Goal: Task Accomplishment & Management: Complete application form

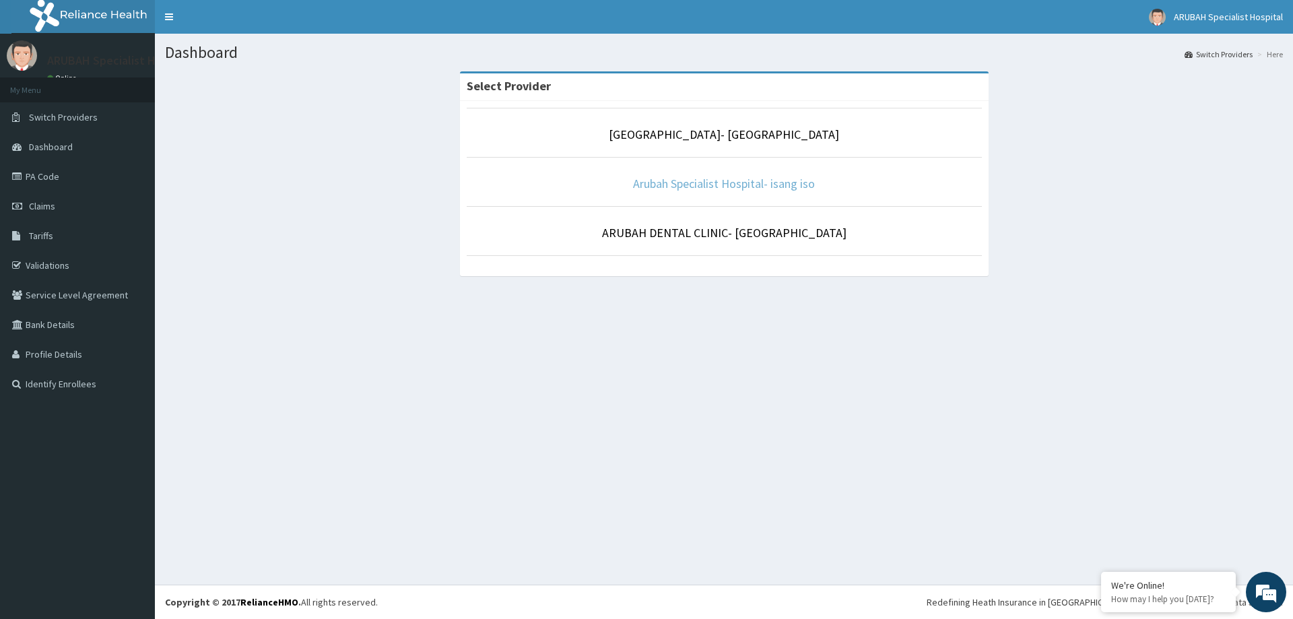
click at [717, 184] on link "Arubah Specialist Hospital- isang iso" at bounding box center [724, 183] width 182 height 15
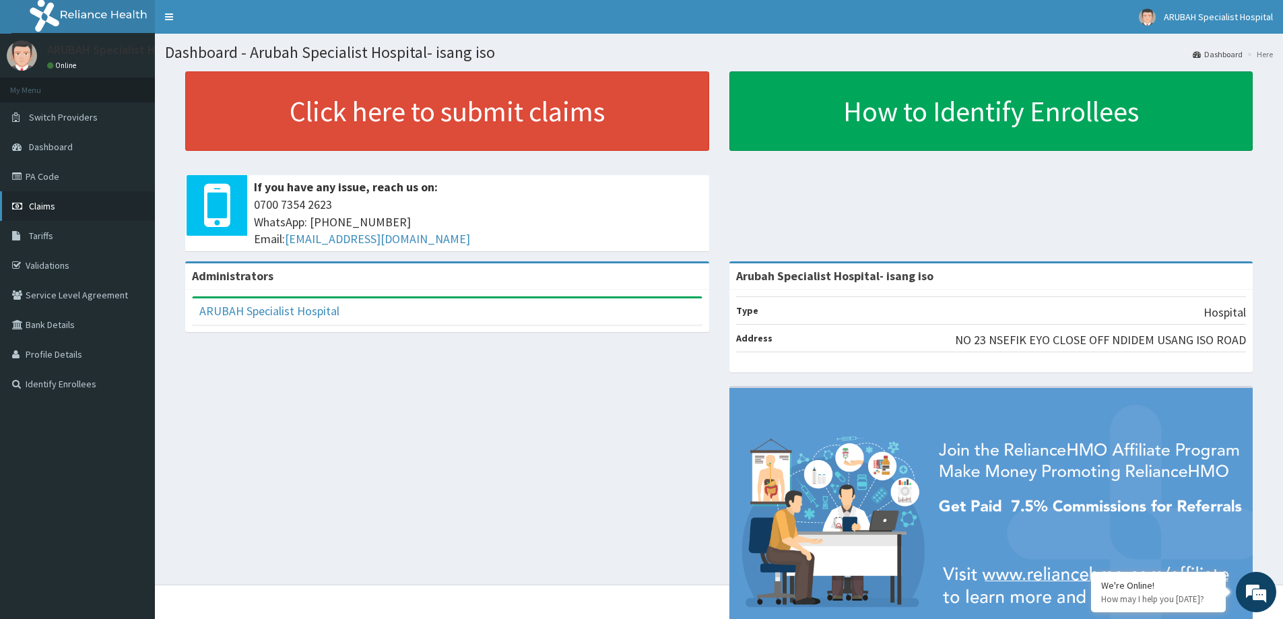
click at [35, 198] on link "Claims" at bounding box center [77, 206] width 155 height 30
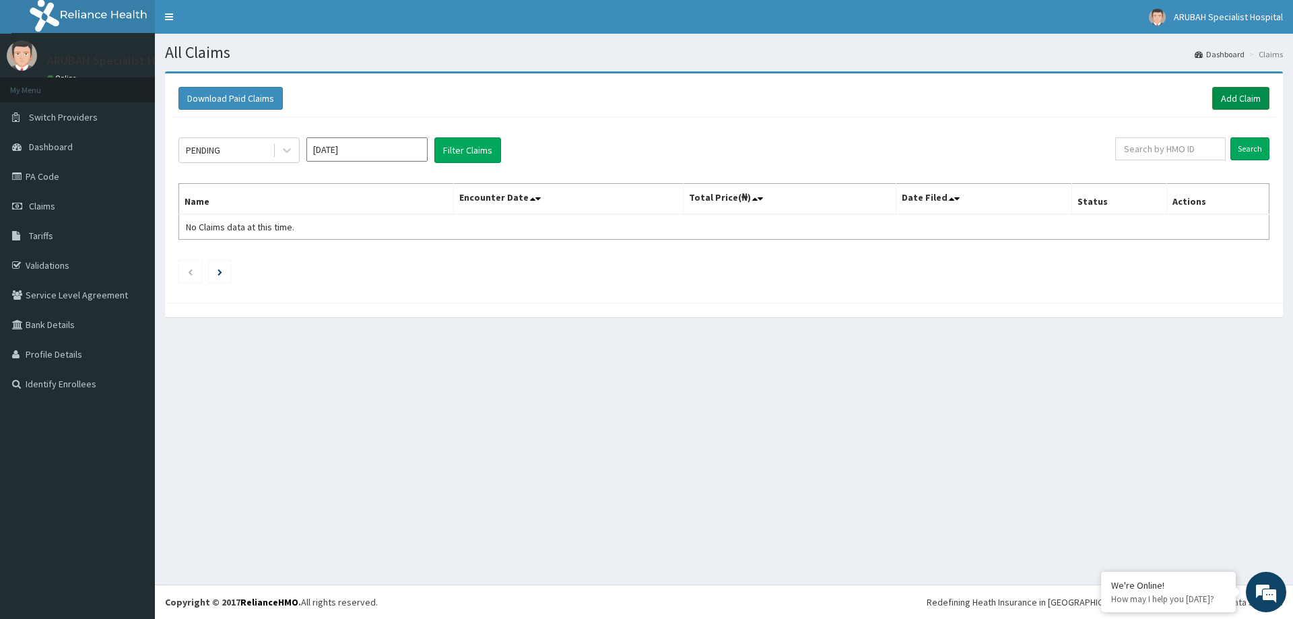
click at [1224, 99] on link "Add Claim" at bounding box center [1240, 98] width 57 height 23
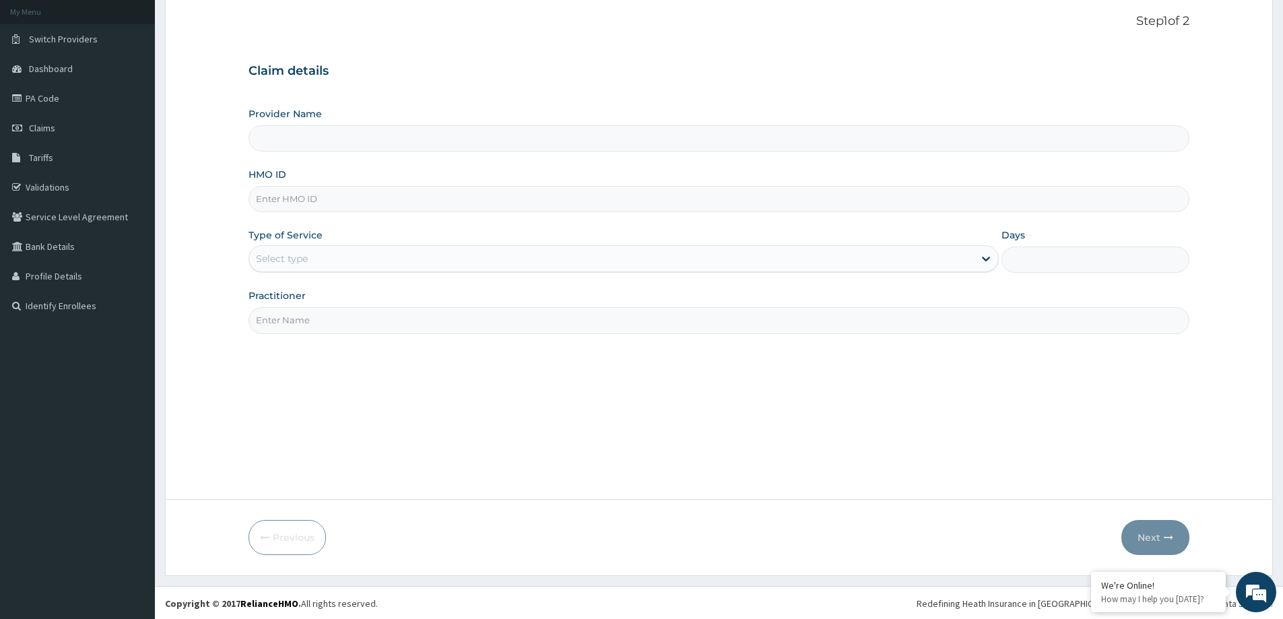
scroll to position [79, 0]
type input "Arubah Specialist Hospital- isang iso"
click at [340, 193] on input "HMO ID" at bounding box center [719, 198] width 941 height 26
paste input "WML/10109/C"
type input "WML/10109/C"
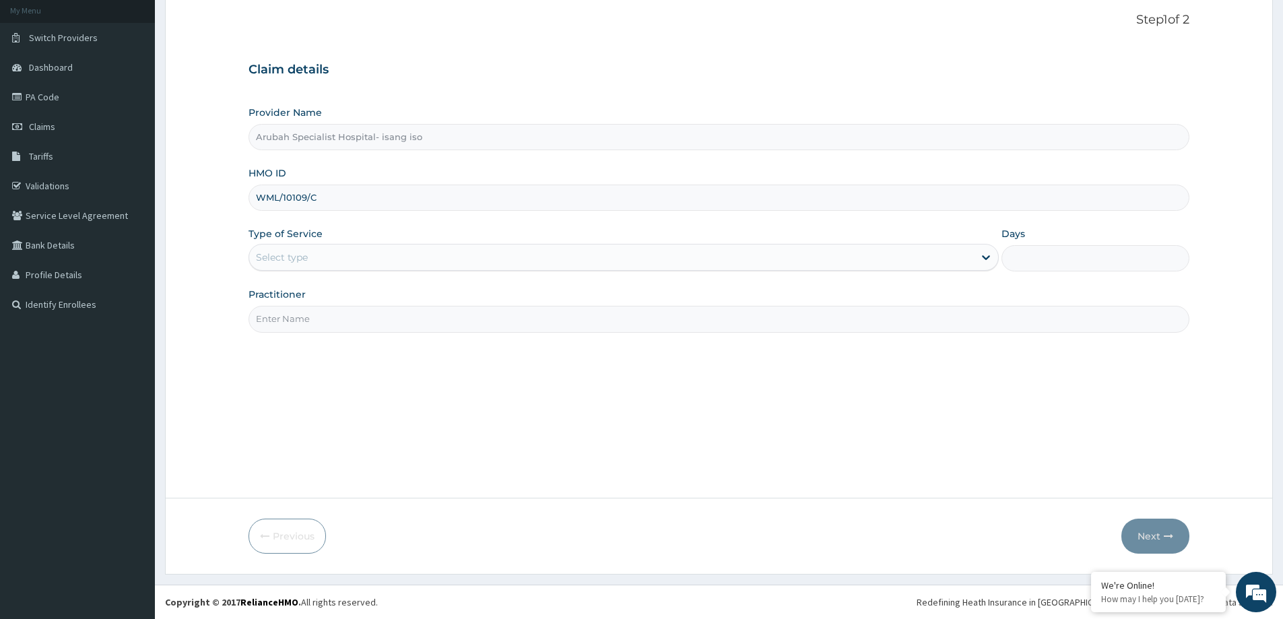
click at [310, 259] on div "Select type" at bounding box center [611, 257] width 725 height 22
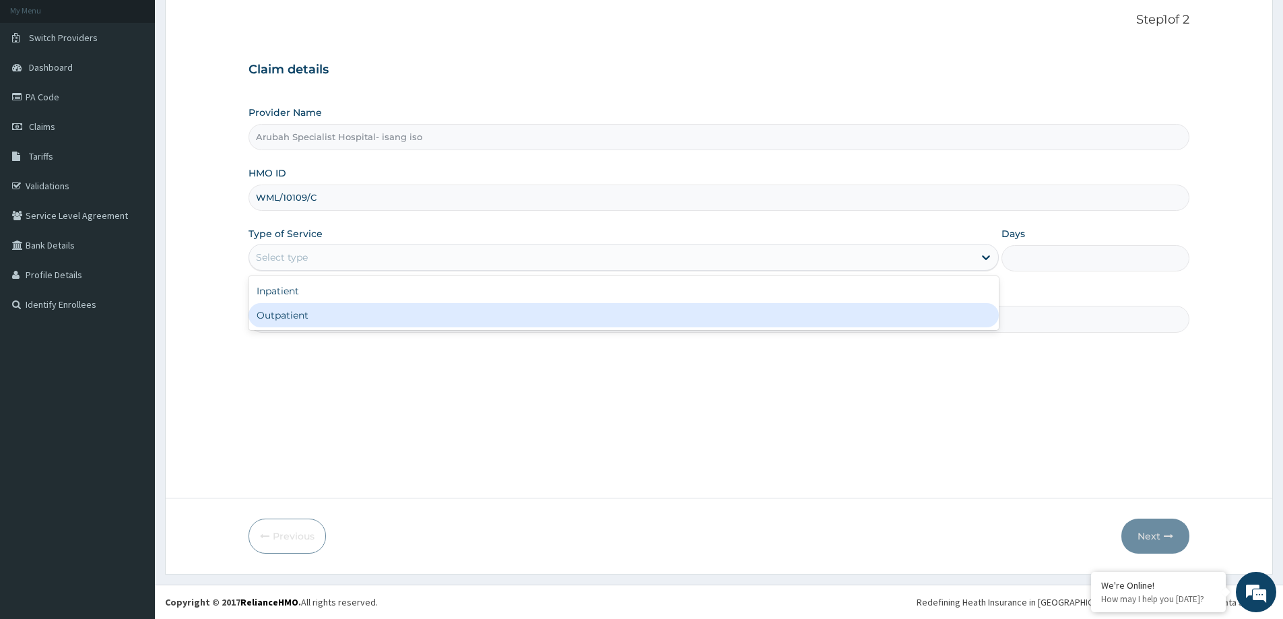
click at [304, 312] on div "Outpatient" at bounding box center [624, 315] width 750 height 24
type input "1"
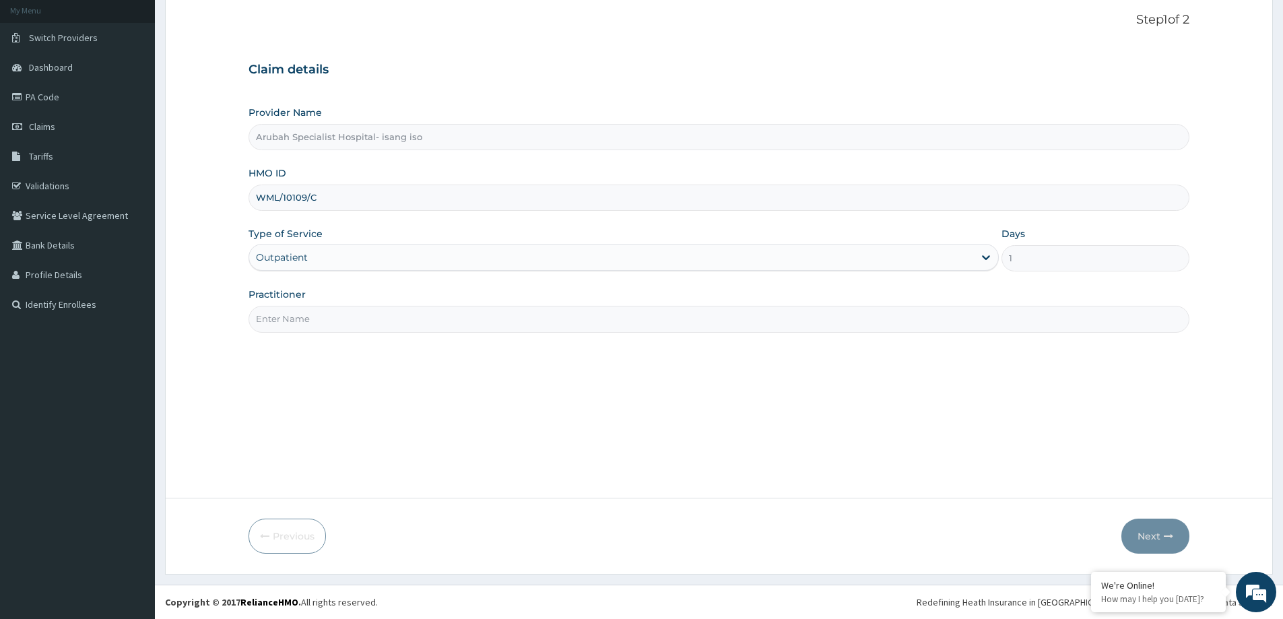
click at [312, 313] on input "Practitioner" at bounding box center [719, 319] width 941 height 26
type input "DR UKWEH"
click at [1142, 527] on button "Next" at bounding box center [1155, 536] width 68 height 35
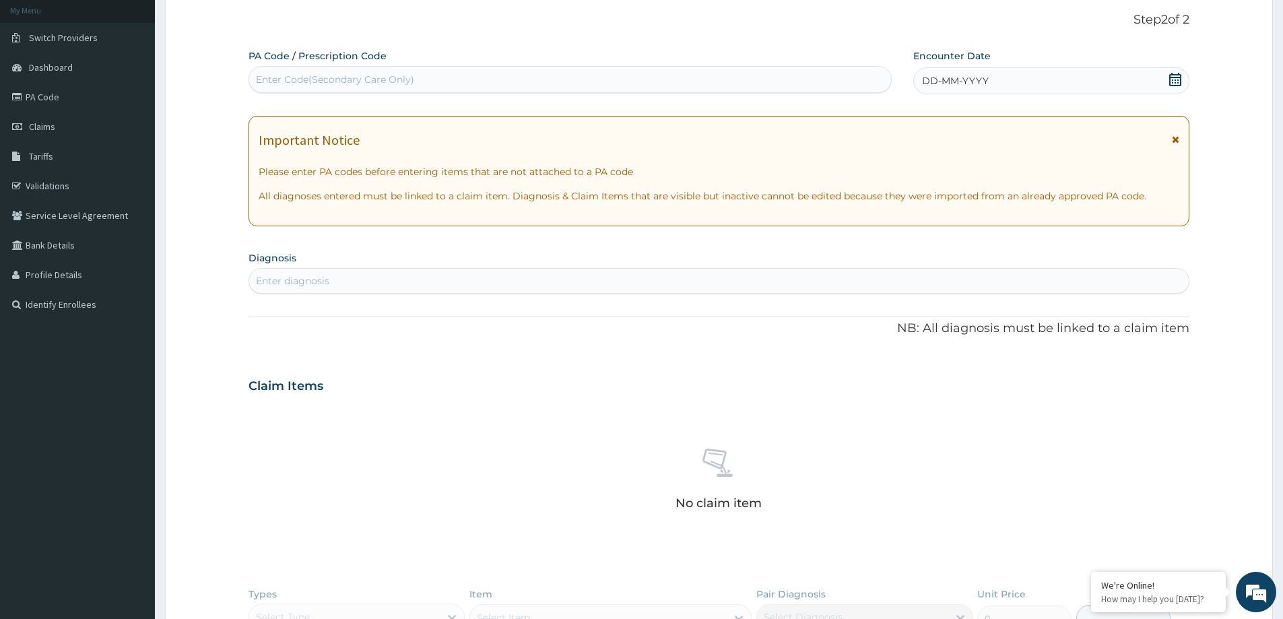
click at [1175, 77] on icon at bounding box center [1175, 79] width 12 height 13
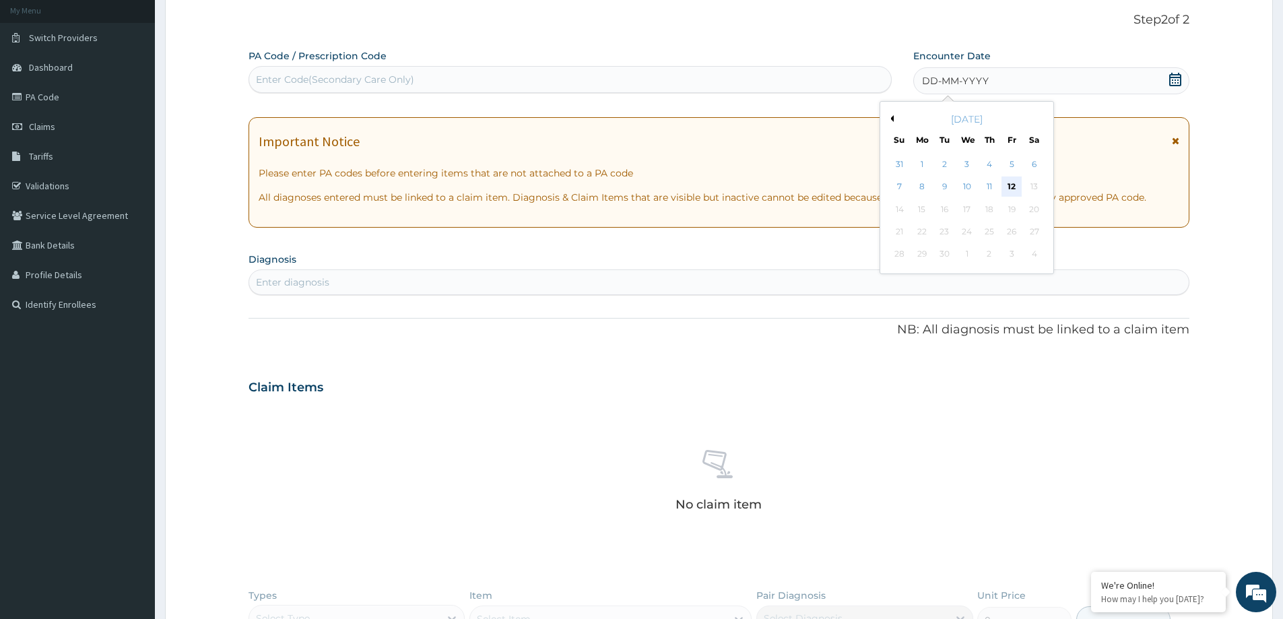
click at [1014, 185] on div "12" at bounding box center [1012, 187] width 20 height 20
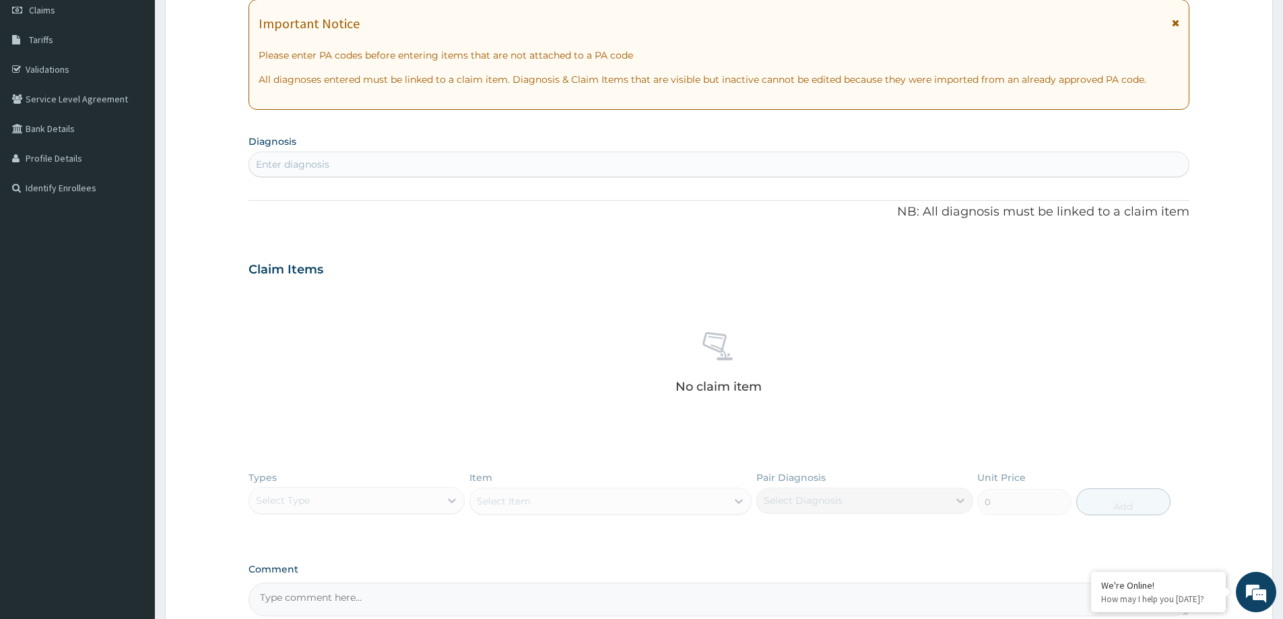
scroll to position [214, 0]
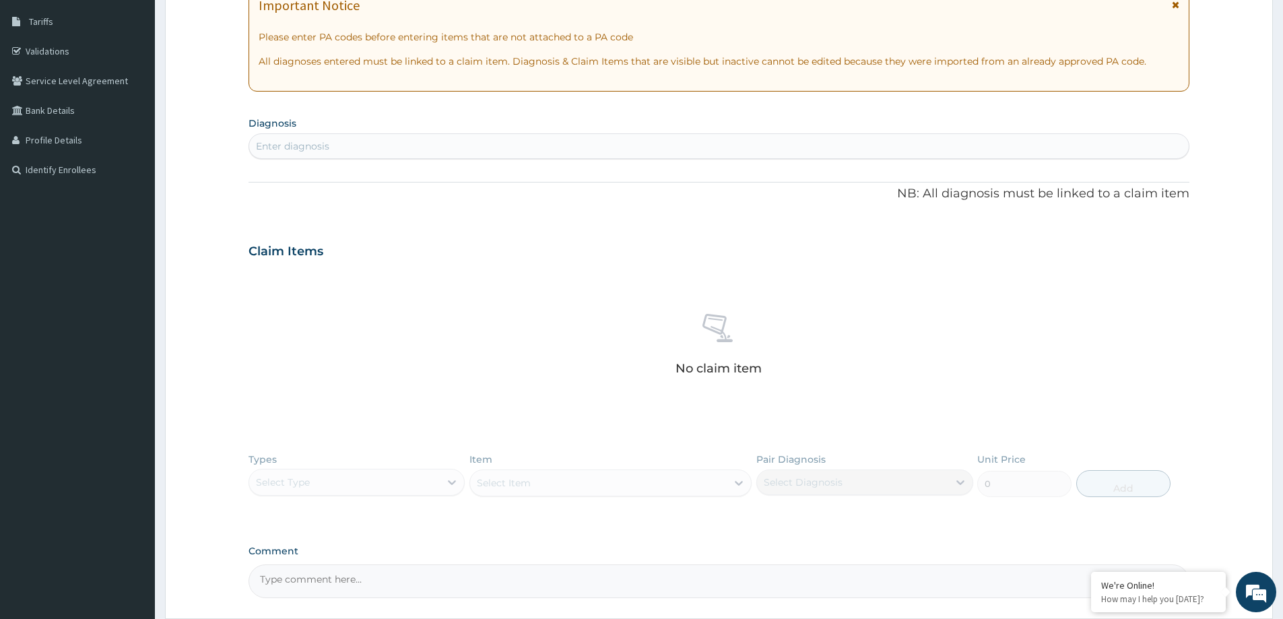
click at [373, 150] on div "Enter diagnosis" at bounding box center [719, 146] width 940 height 22
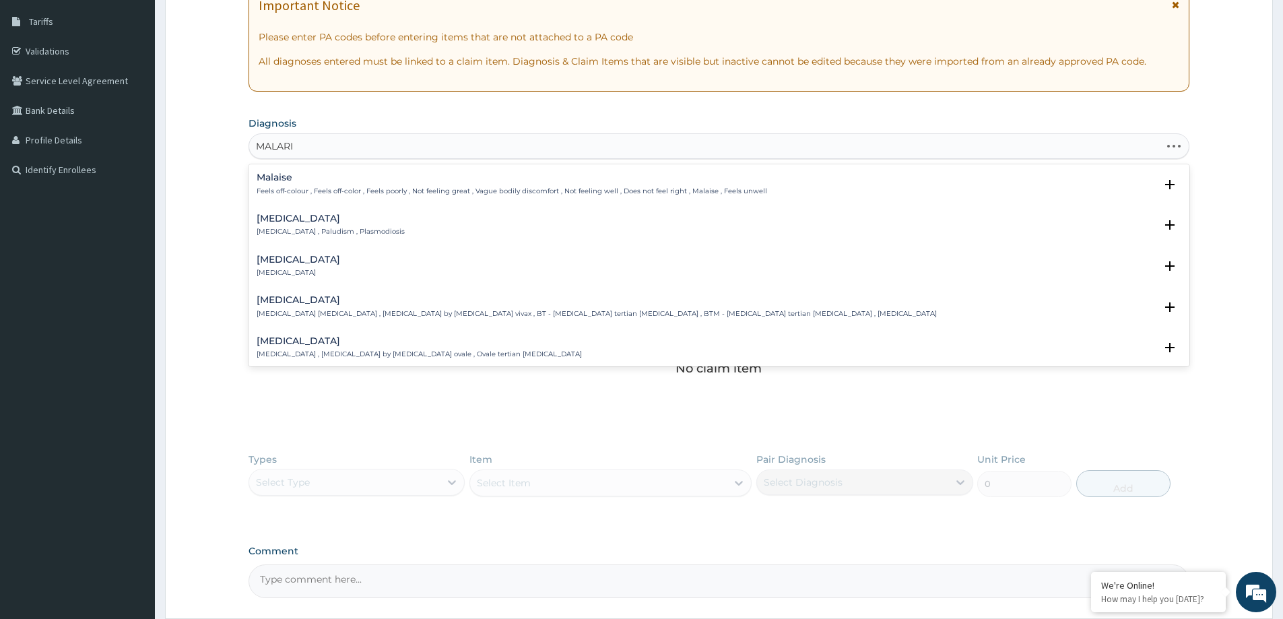
type input "MALARIA"
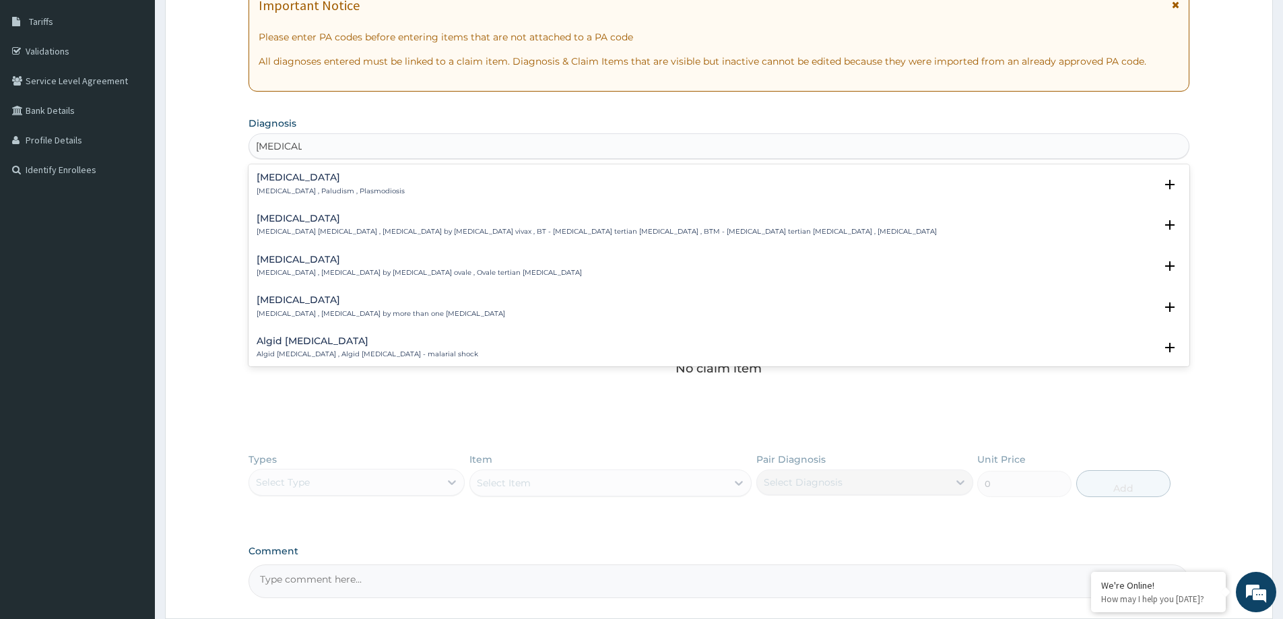
click at [358, 188] on p "Malaria , Paludism , Plasmodiosis" at bounding box center [331, 191] width 148 height 9
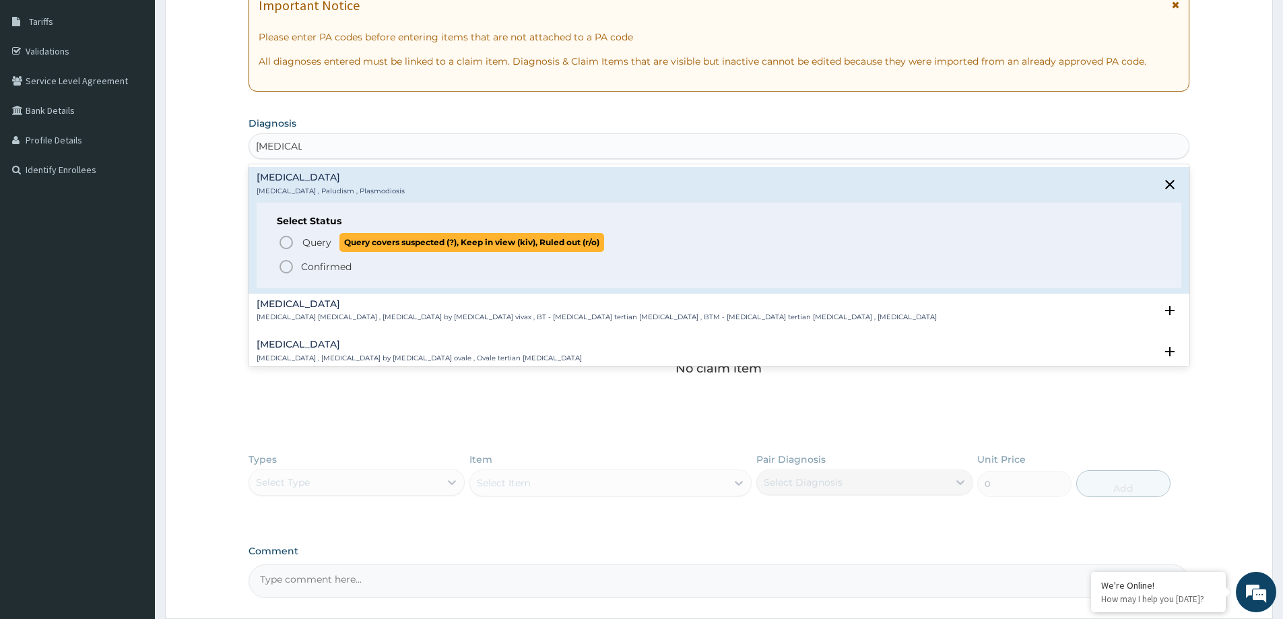
click at [288, 246] on icon "status option query" at bounding box center [286, 242] width 16 height 16
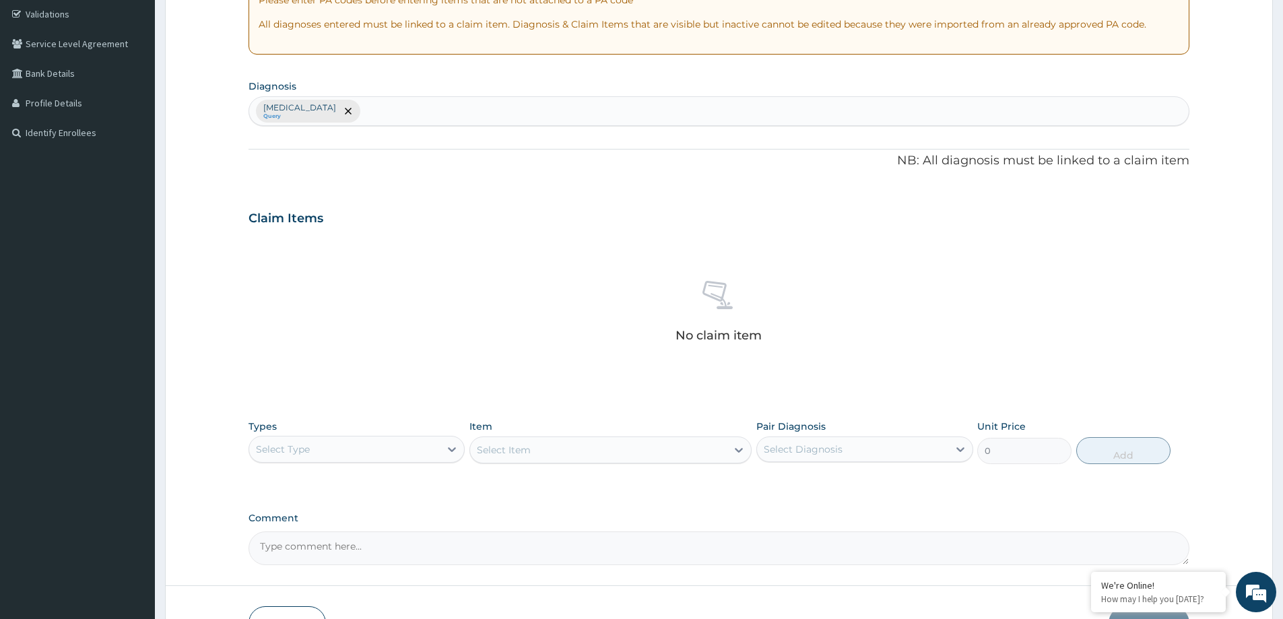
scroll to position [282, 0]
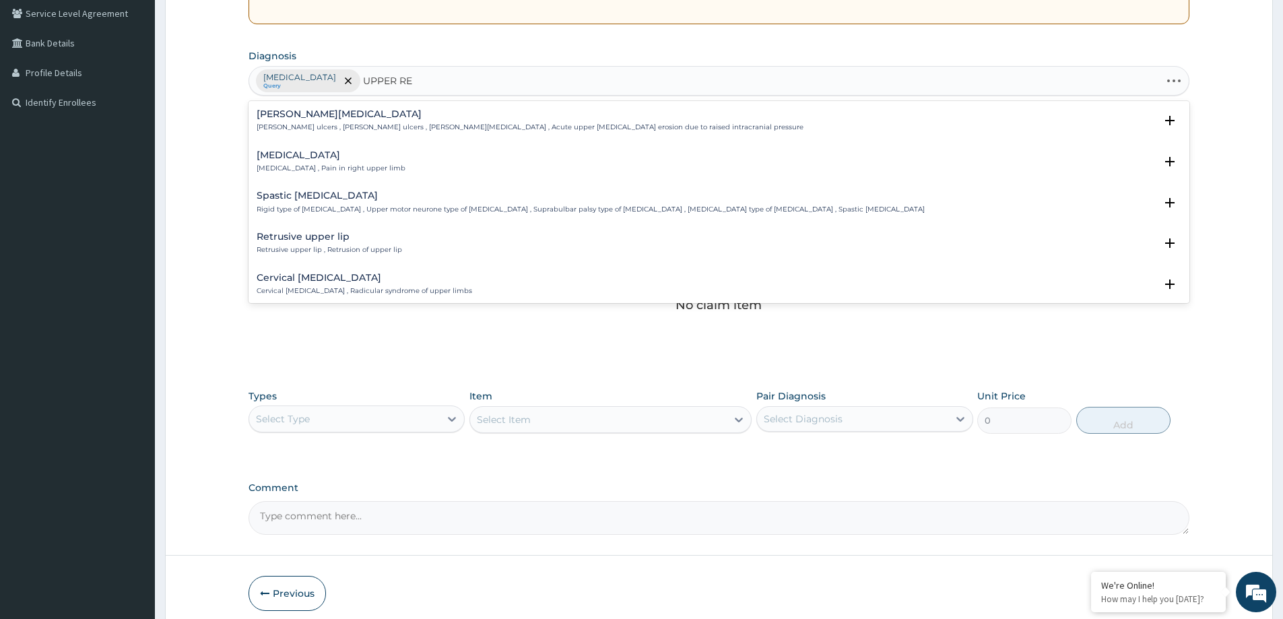
type input "UPPER RES"
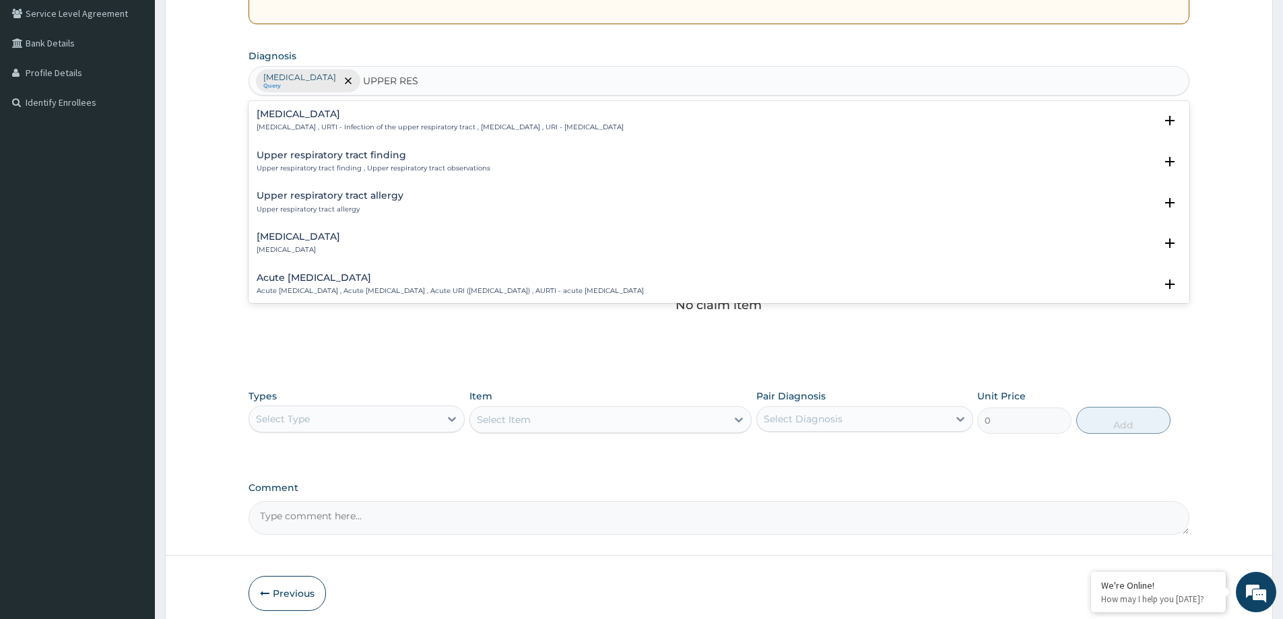
click at [391, 120] on div "Upper respiratory infection Upper respiratory infection , URTI - Infection of t…" at bounding box center [440, 121] width 367 height 24
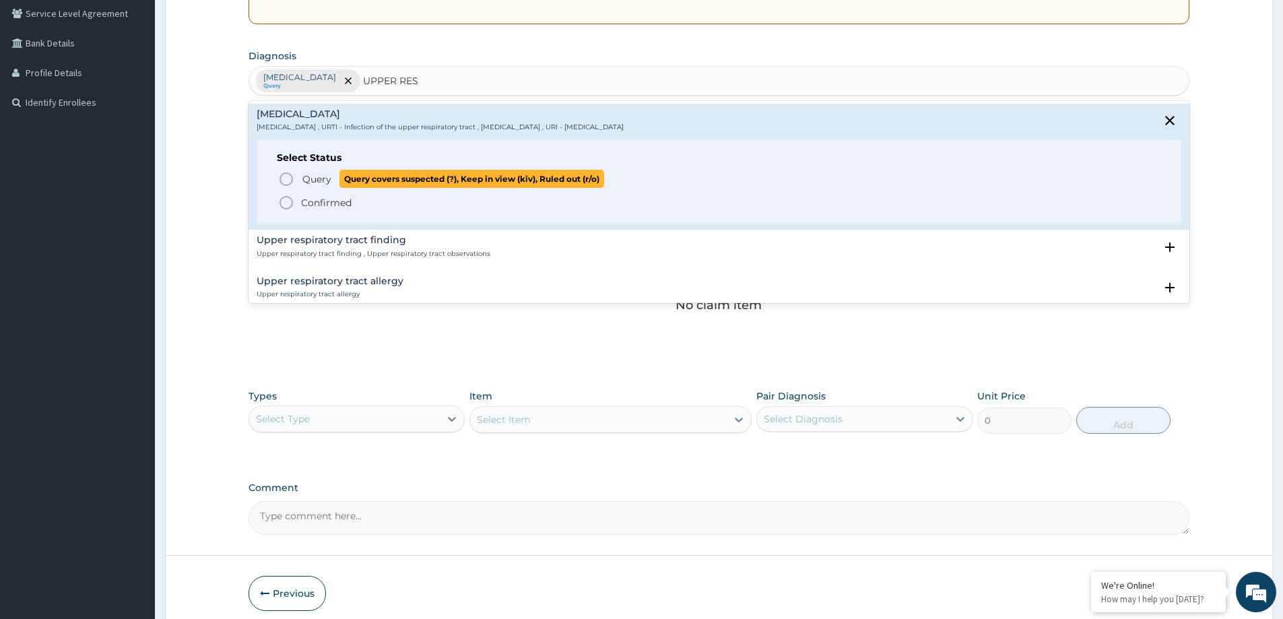
click at [285, 171] on icon "status option query" at bounding box center [286, 179] width 16 height 16
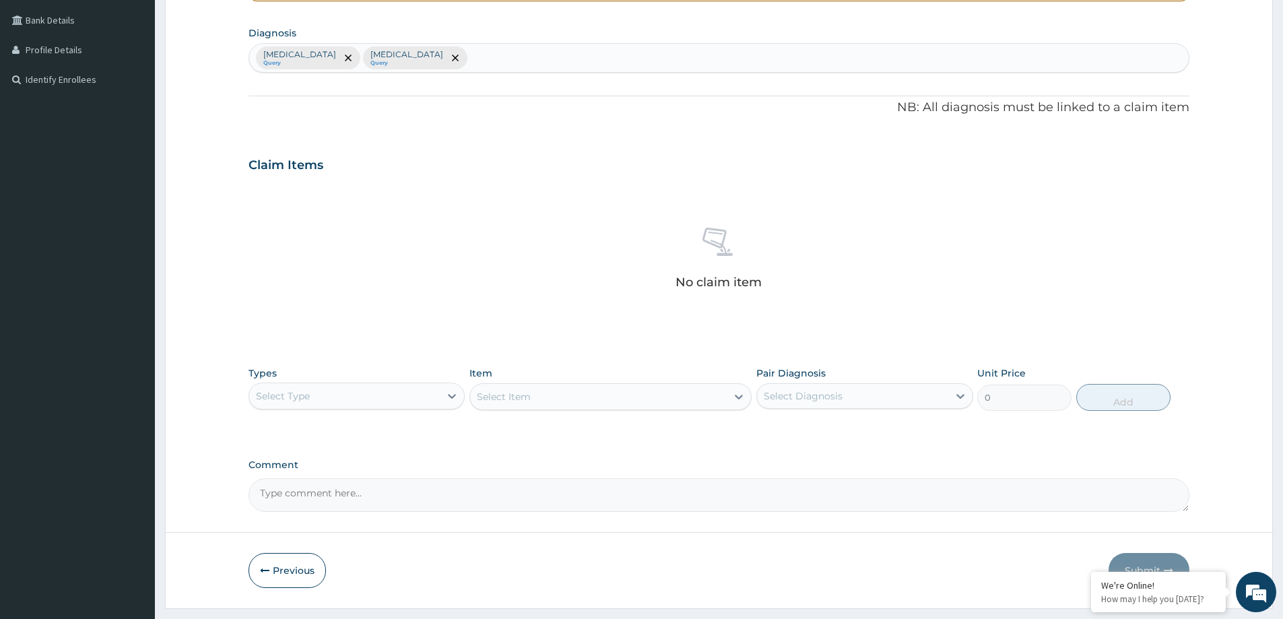
scroll to position [339, 0]
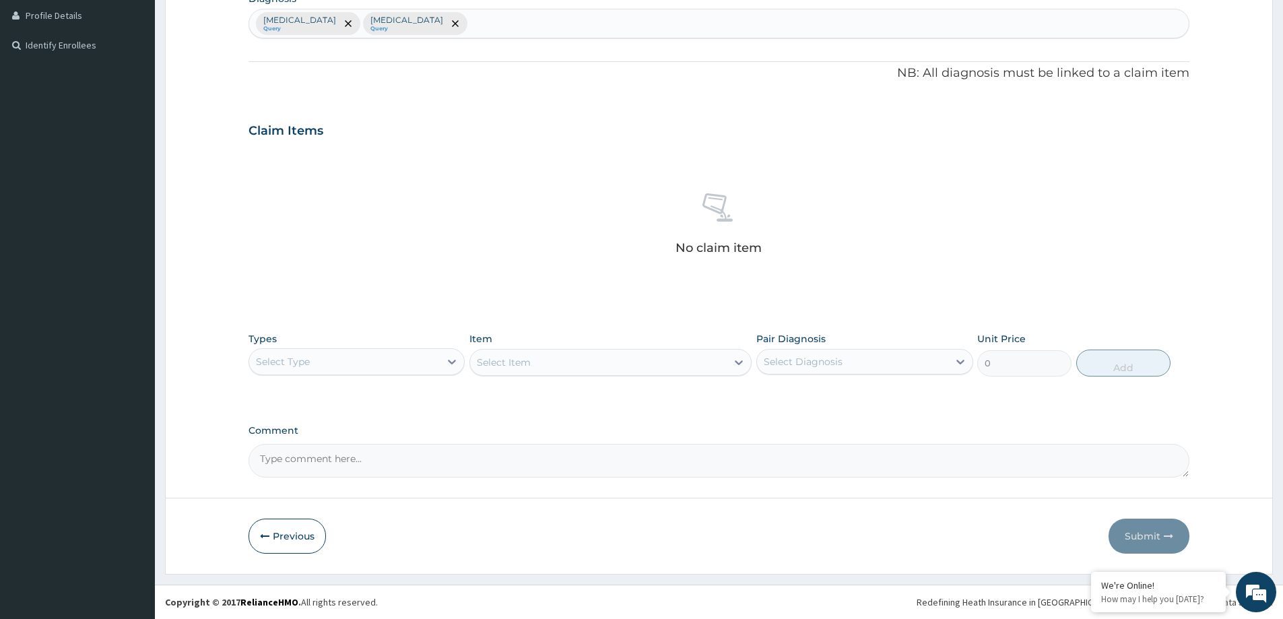
click at [372, 363] on div "Select Type" at bounding box center [344, 362] width 191 height 22
click at [304, 449] on div "Procedures" at bounding box center [357, 444] width 216 height 24
click at [573, 369] on div "Select Item" at bounding box center [610, 362] width 282 height 27
click at [543, 369] on div "Select Item" at bounding box center [598, 363] width 257 height 22
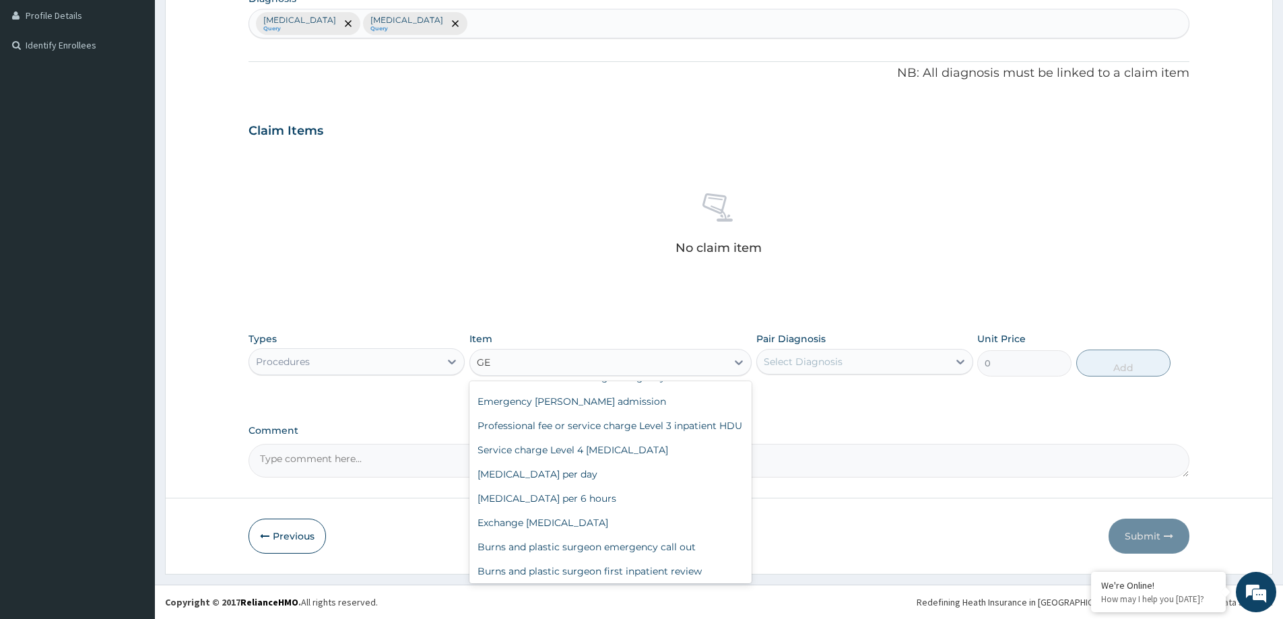
scroll to position [0, 0]
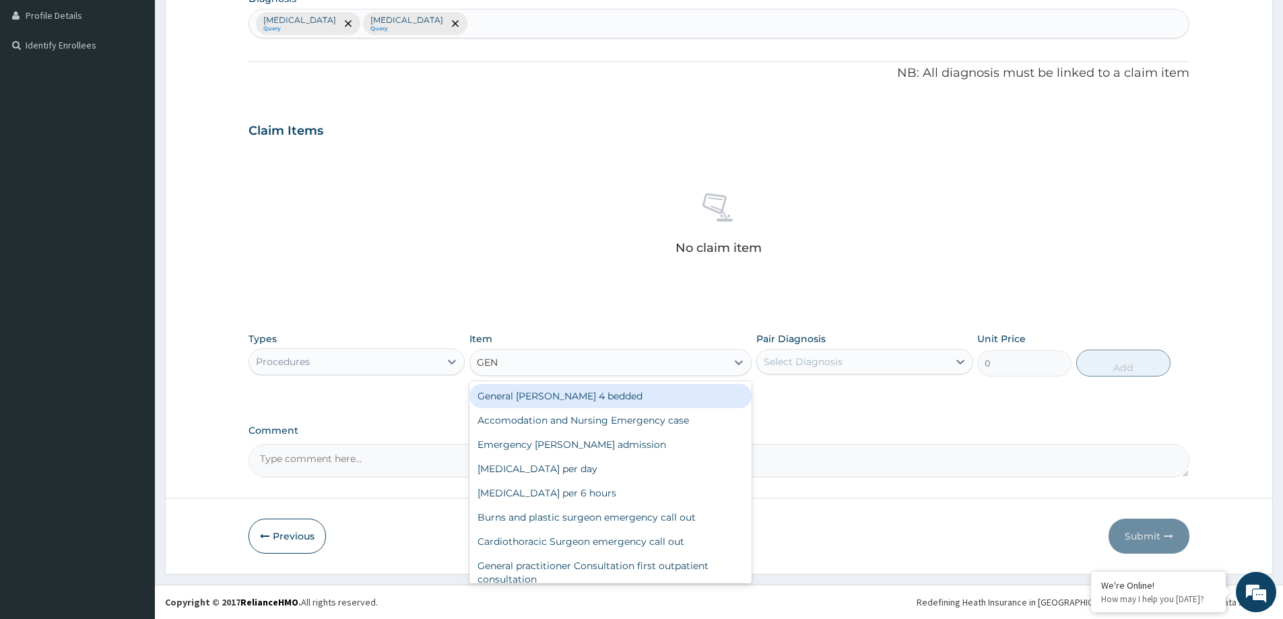
type input "GENE"
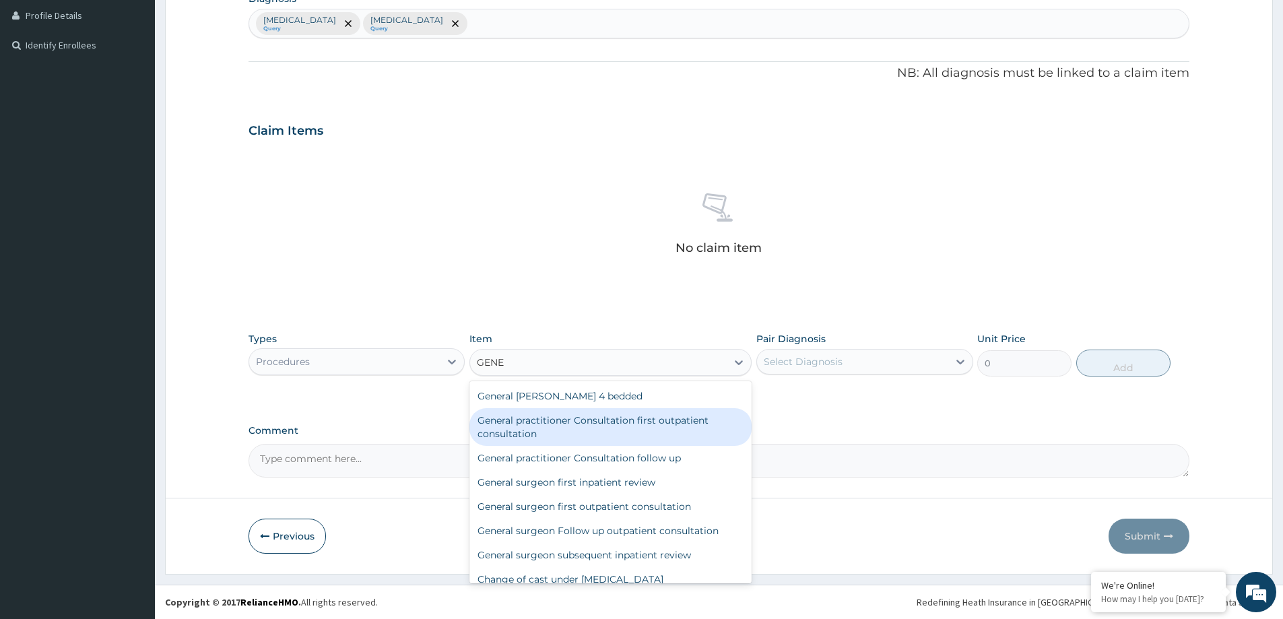
click at [624, 428] on div "General practitioner Consultation first outpatient consultation" at bounding box center [610, 427] width 282 height 38
type input "3960"
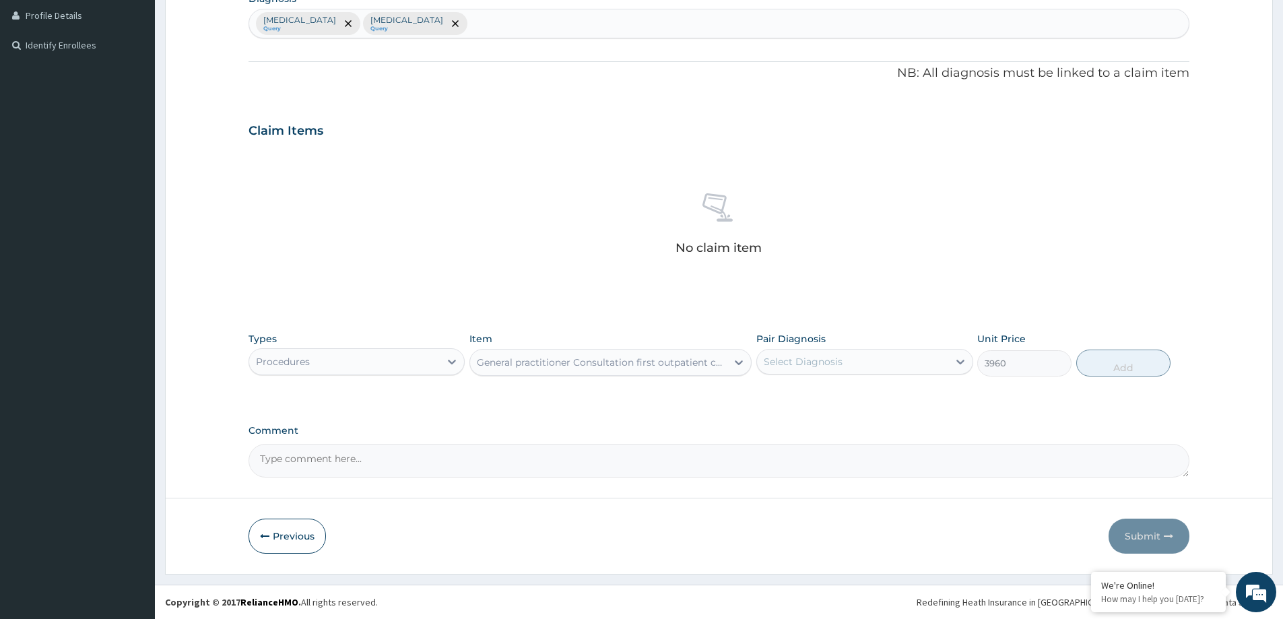
click at [814, 362] on div "Select Diagnosis" at bounding box center [803, 361] width 79 height 13
click at [811, 397] on label "Malaria" at bounding box center [821, 394] width 84 height 13
checkbox input "true"
click at [1126, 366] on button "Add" at bounding box center [1123, 363] width 94 height 27
type input "0"
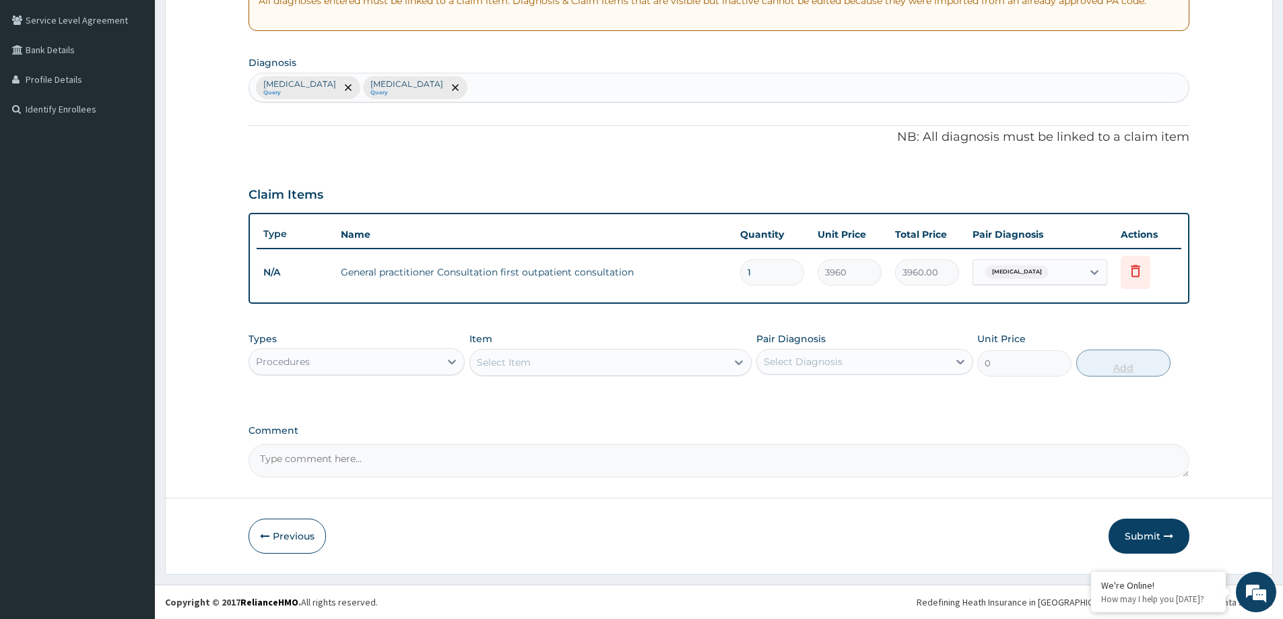
scroll to position [275, 0]
click at [386, 356] on div "Procedures" at bounding box center [344, 362] width 191 height 22
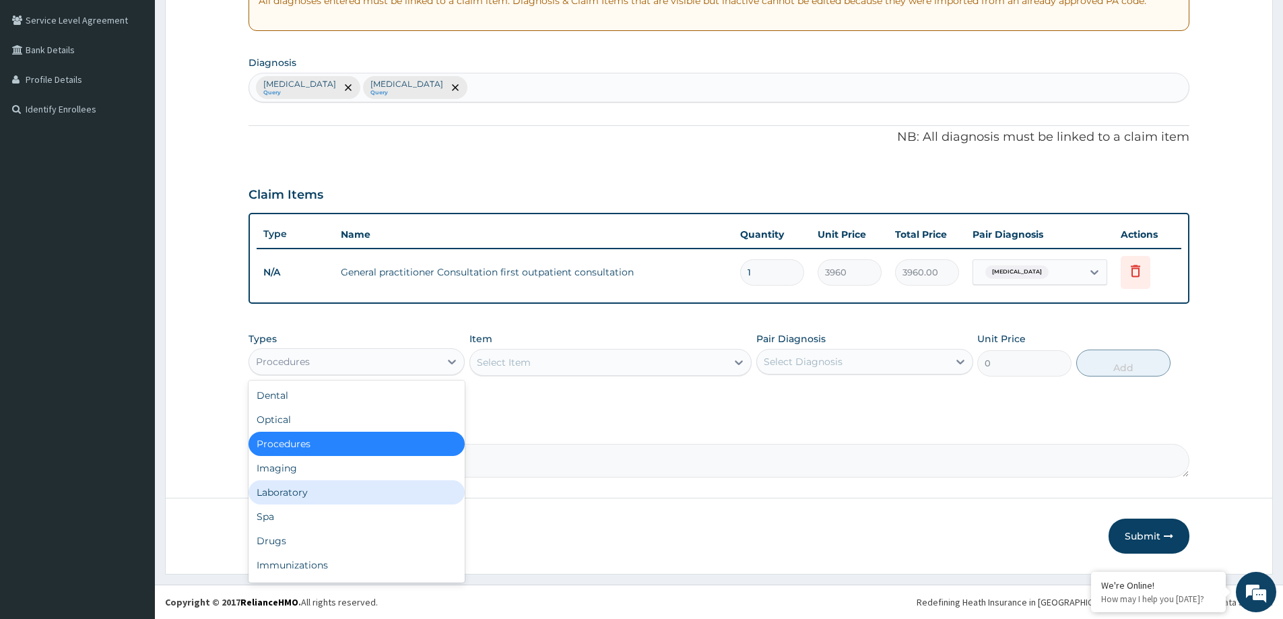
click at [304, 489] on div "Laboratory" at bounding box center [357, 492] width 216 height 24
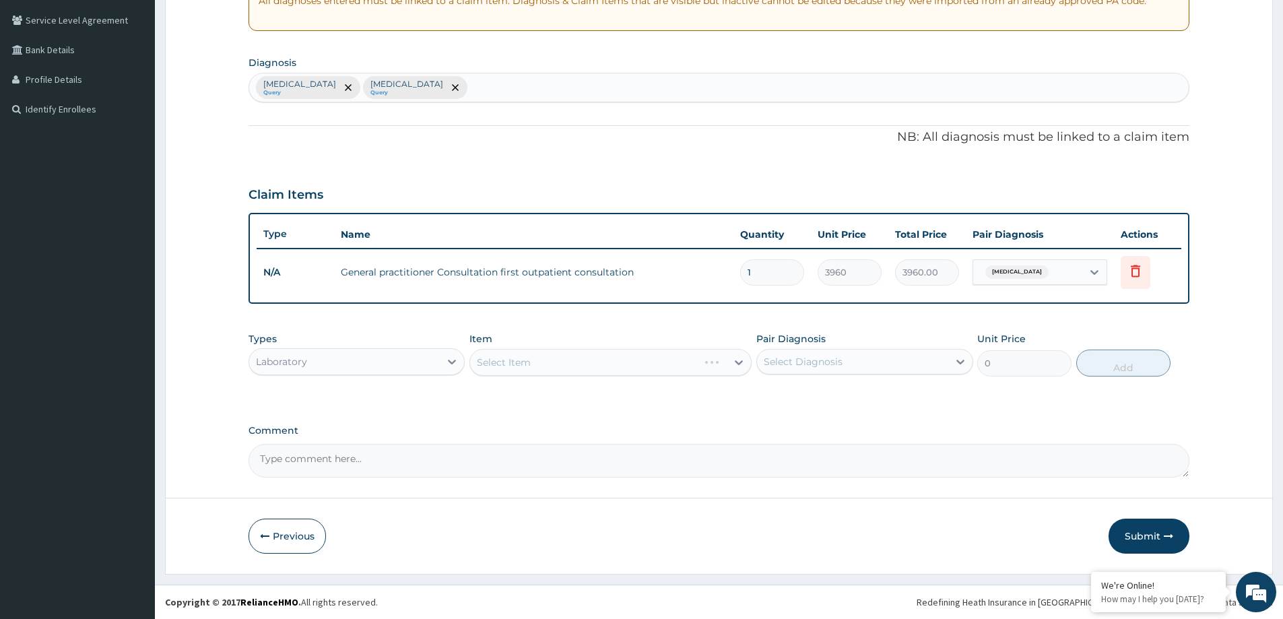
click at [576, 360] on div "Select Item" at bounding box center [610, 362] width 282 height 27
click at [576, 358] on div "Select Item" at bounding box center [610, 362] width 282 height 27
click at [574, 366] on div "Select Item" at bounding box center [610, 362] width 282 height 27
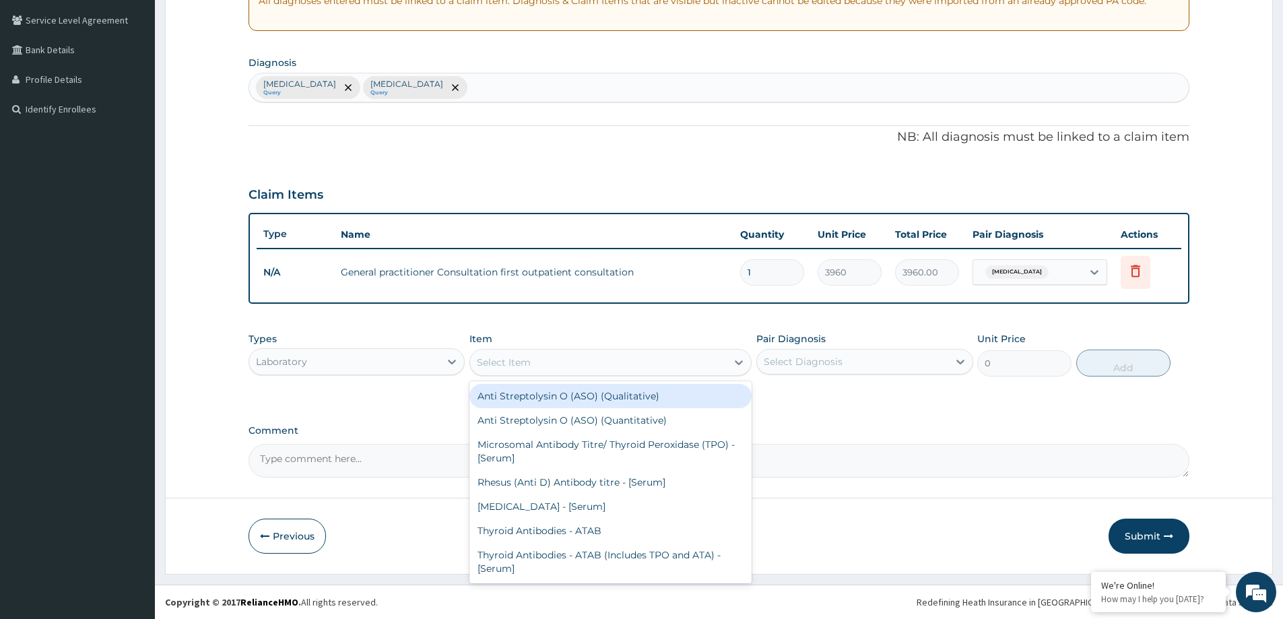
click at [579, 365] on div "Select Item" at bounding box center [598, 363] width 257 height 22
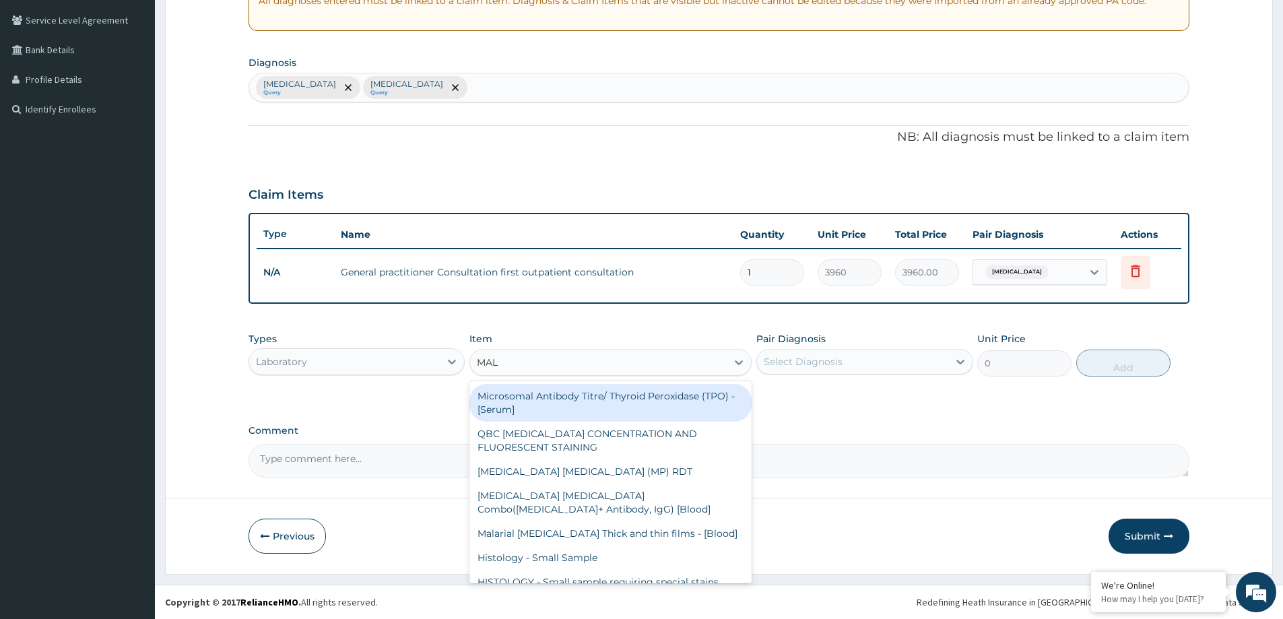
type input "MALA"
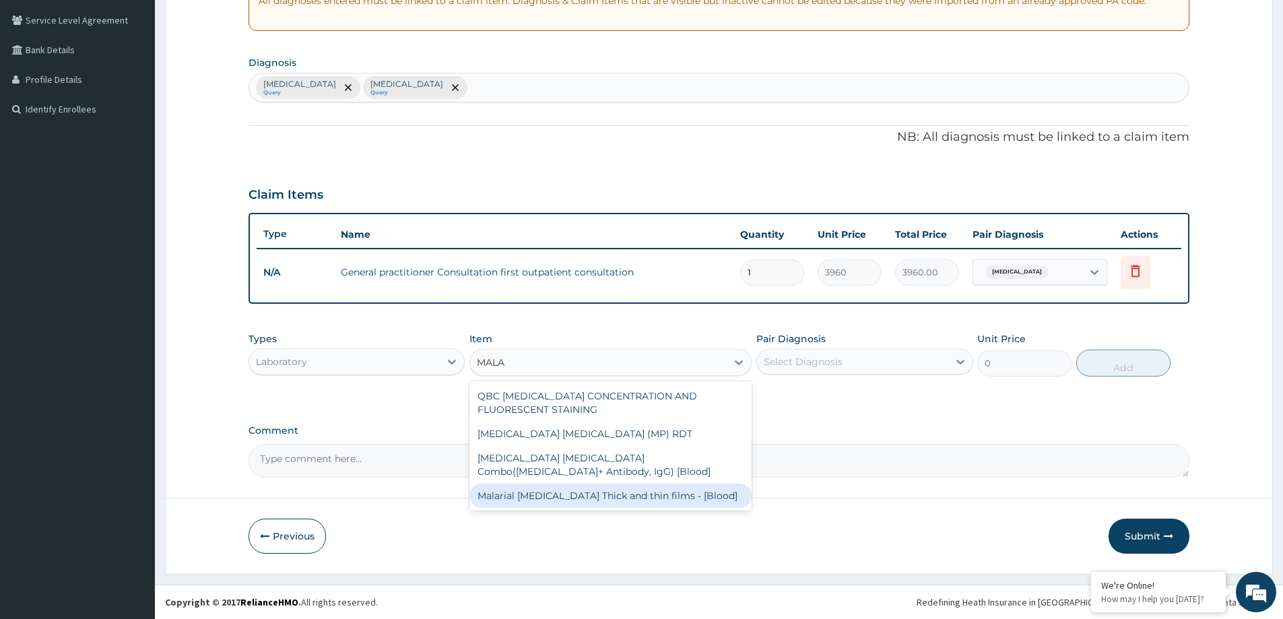
click at [607, 494] on div "Malarial Parasite Thick and thin films - [Blood]" at bounding box center [610, 496] width 282 height 24
type input "1800"
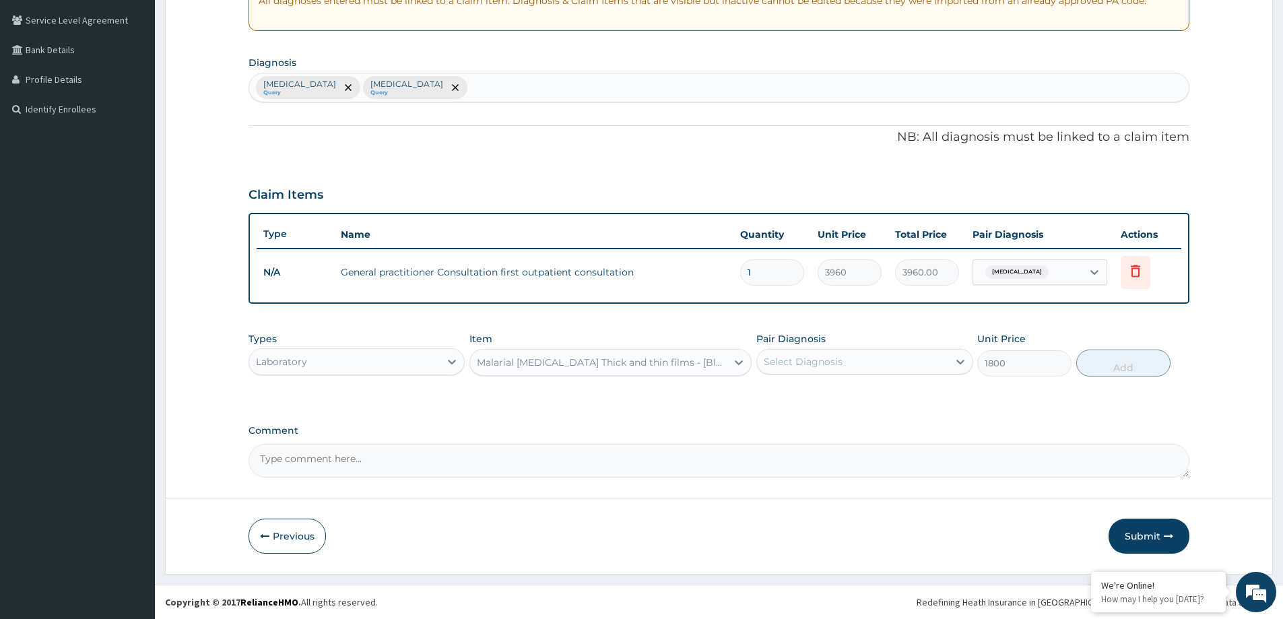
click at [824, 361] on div "Select Diagnosis" at bounding box center [803, 361] width 79 height 13
click at [862, 421] on label "Upper respiratory infection" at bounding box center [821, 422] width 84 height 13
checkbox input "true"
click at [832, 366] on span "Upper respiratory infection" at bounding box center [800, 361] width 63 height 13
click at [899, 362] on div "Upper respiratory infection" at bounding box center [852, 361] width 191 height 23
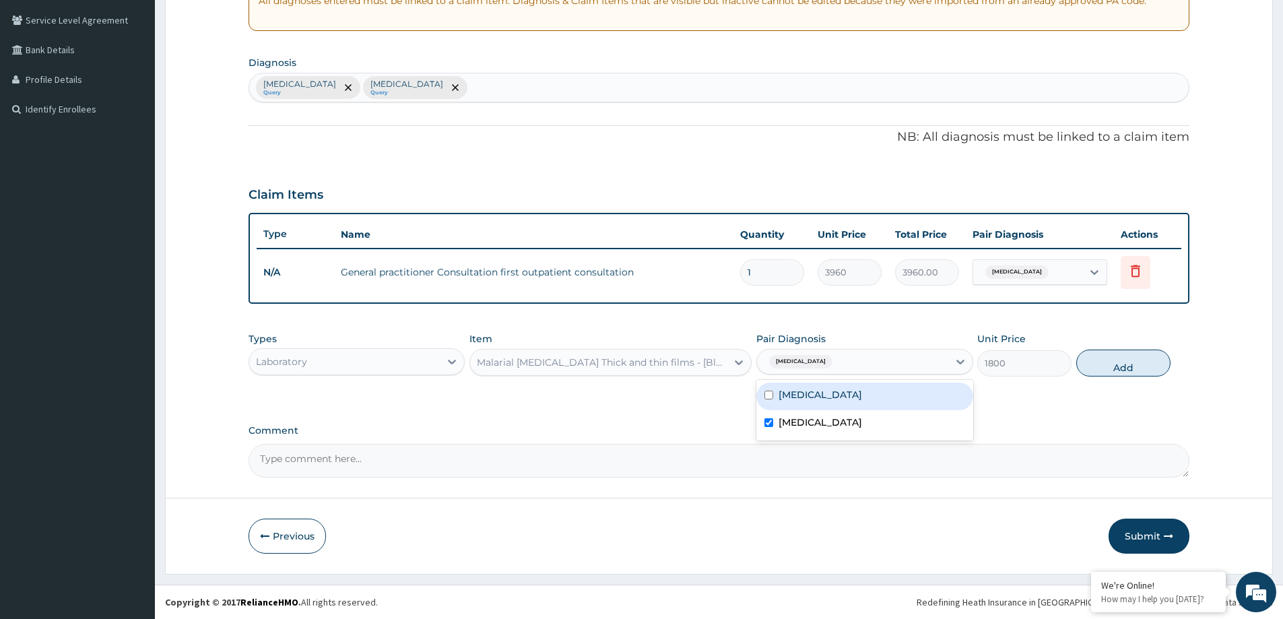
click at [764, 389] on div "Malaria" at bounding box center [864, 397] width 216 height 28
checkbox input "true"
click at [773, 426] on input "checkbox" at bounding box center [768, 422] width 9 height 9
checkbox input "false"
click at [1098, 368] on button "Add" at bounding box center [1123, 363] width 94 height 27
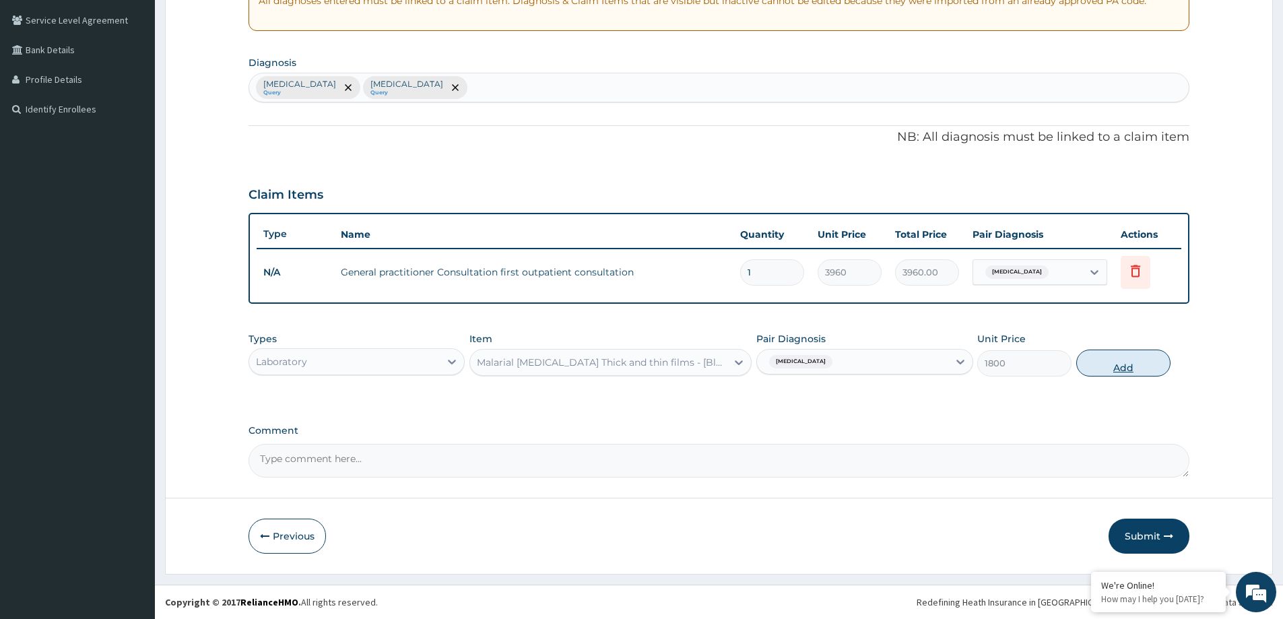
type input "0"
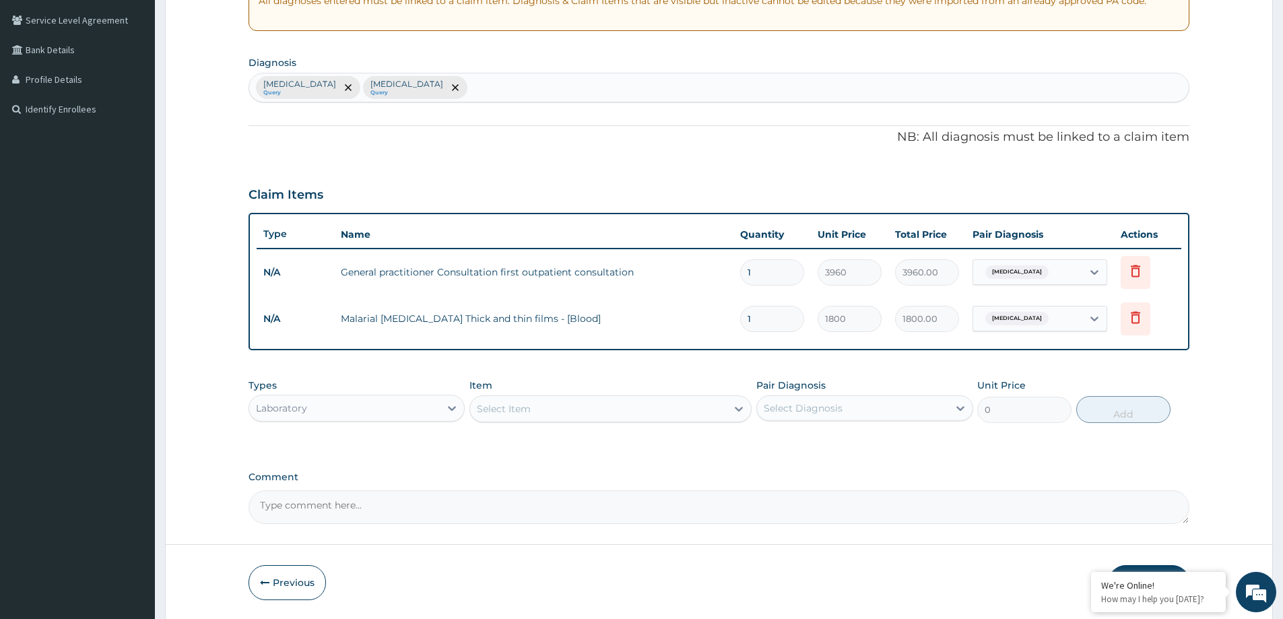
click at [405, 408] on div "Laboratory" at bounding box center [344, 408] width 191 height 22
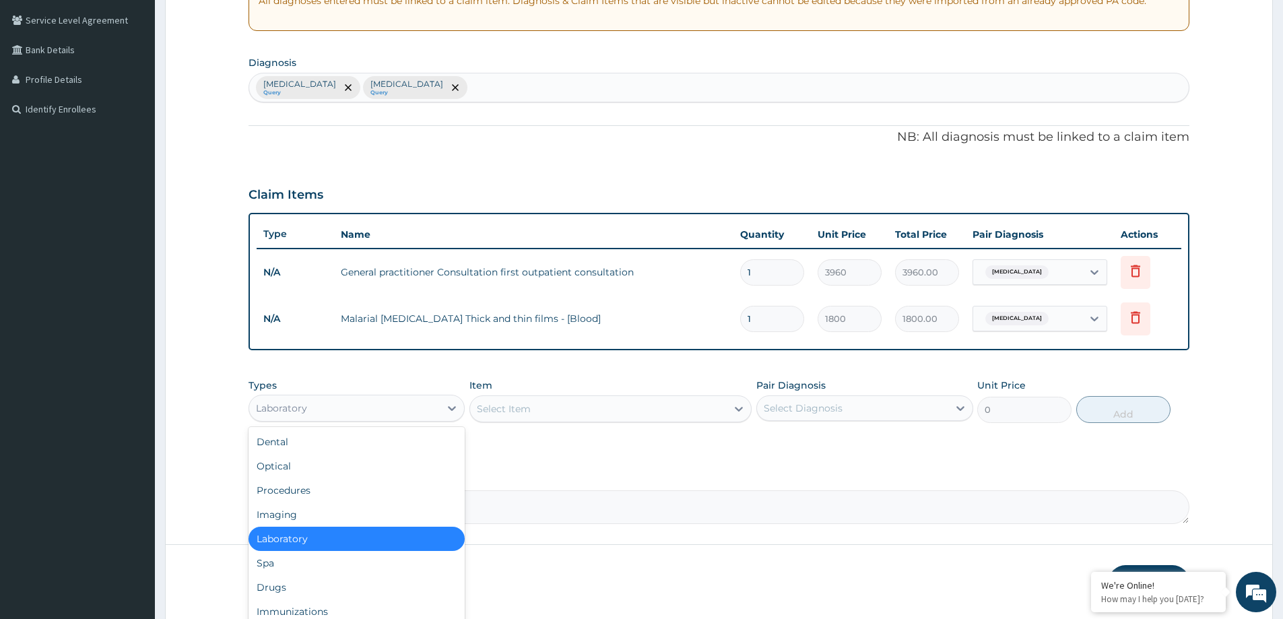
click at [520, 409] on div "Select Item" at bounding box center [504, 408] width 54 height 13
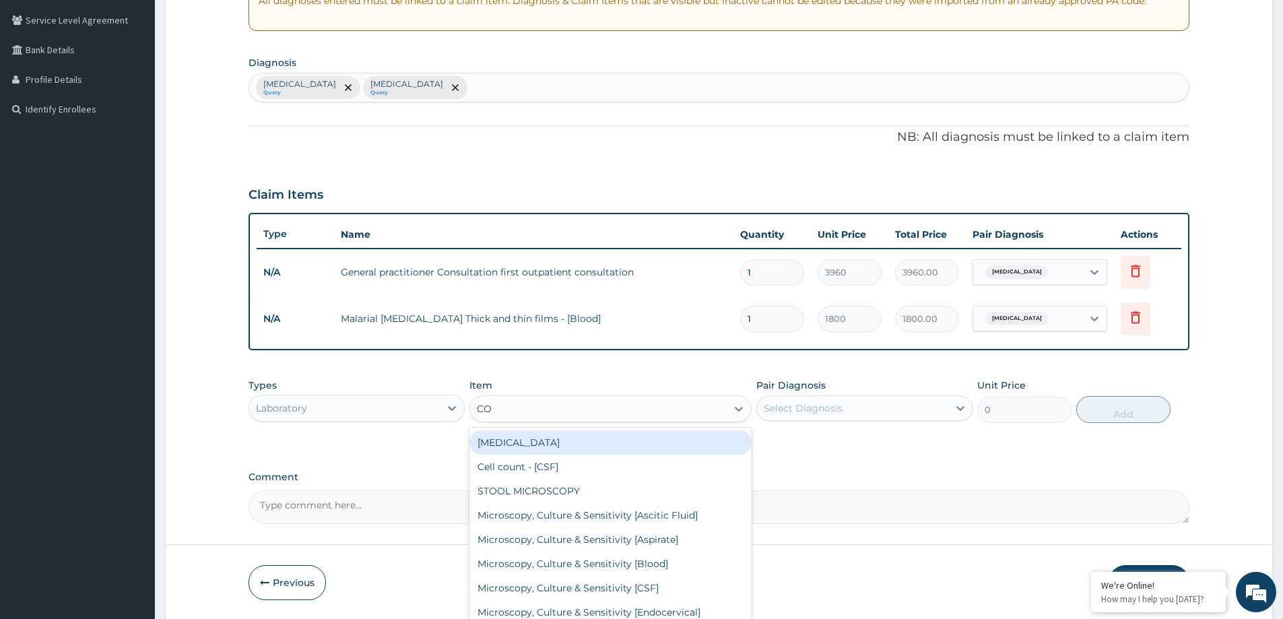
type input "COM"
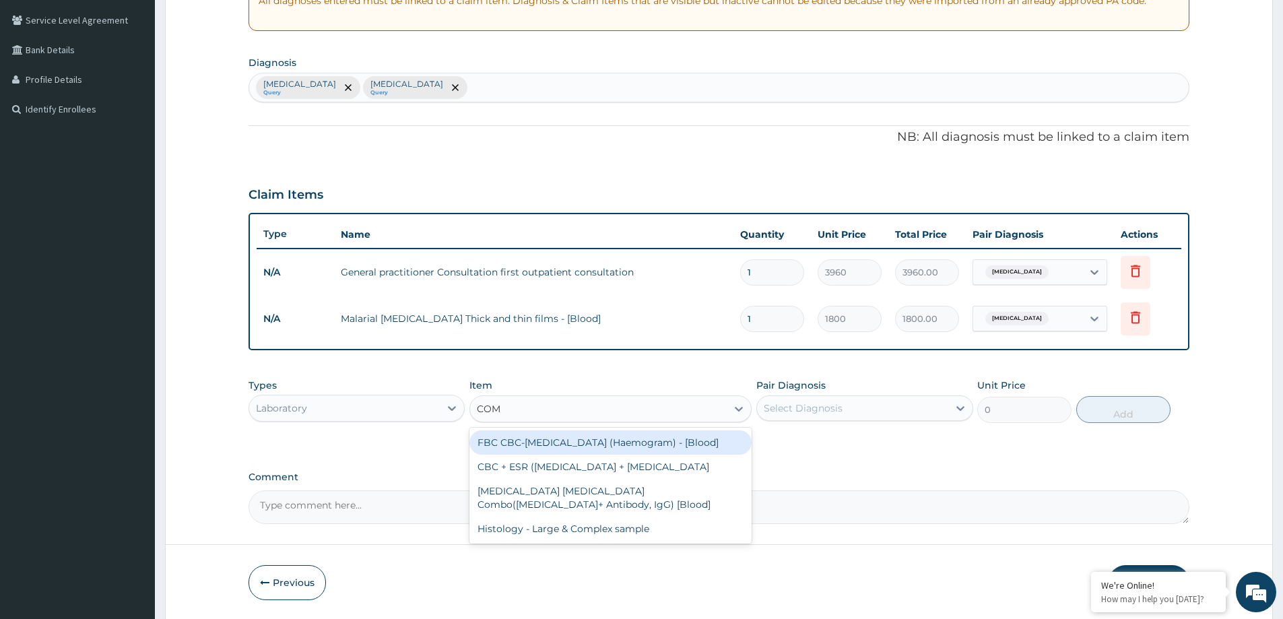
click at [575, 446] on div "FBC CBC-Complete Blood Count (Haemogram) - [Blood]" at bounding box center [610, 442] width 282 height 24
type input "4800"
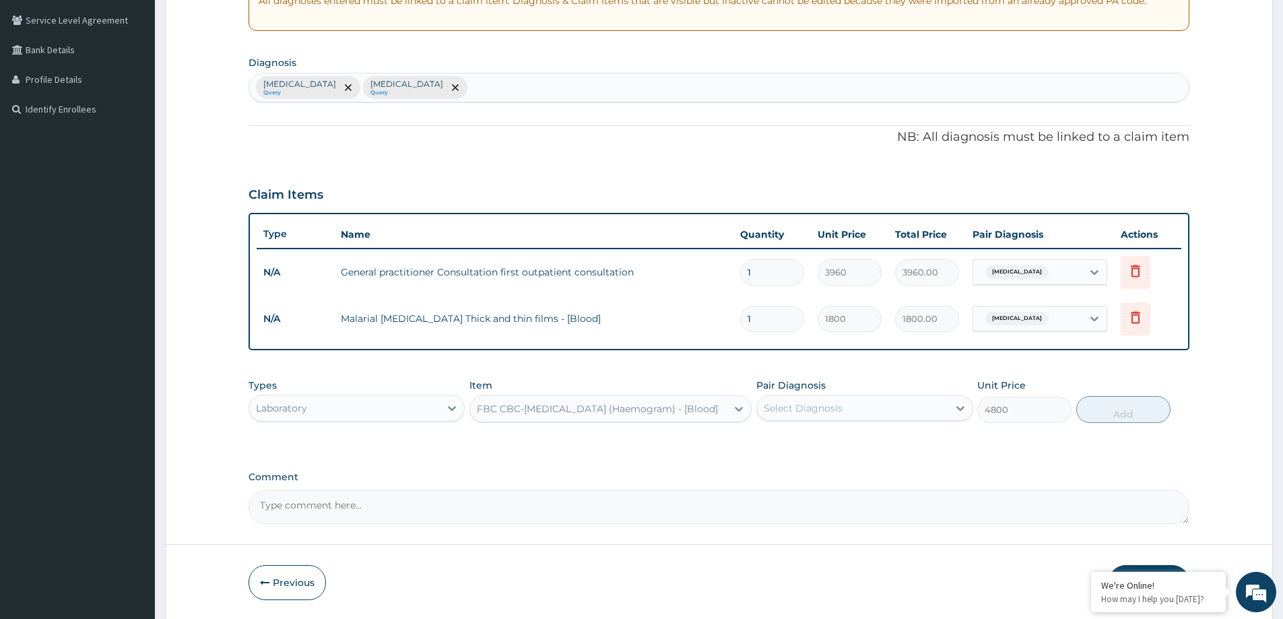
click at [826, 409] on div "Select Diagnosis" at bounding box center [803, 407] width 79 height 13
click at [818, 466] on label "Upper respiratory infection" at bounding box center [821, 468] width 84 height 13
checkbox input "true"
click at [1113, 424] on div "Types Laboratory Item FBC CBC-Complete Blood Count (Haemogram) - [Blood] Pair D…" at bounding box center [719, 401] width 941 height 58
click at [1113, 420] on button "Add" at bounding box center [1123, 409] width 94 height 27
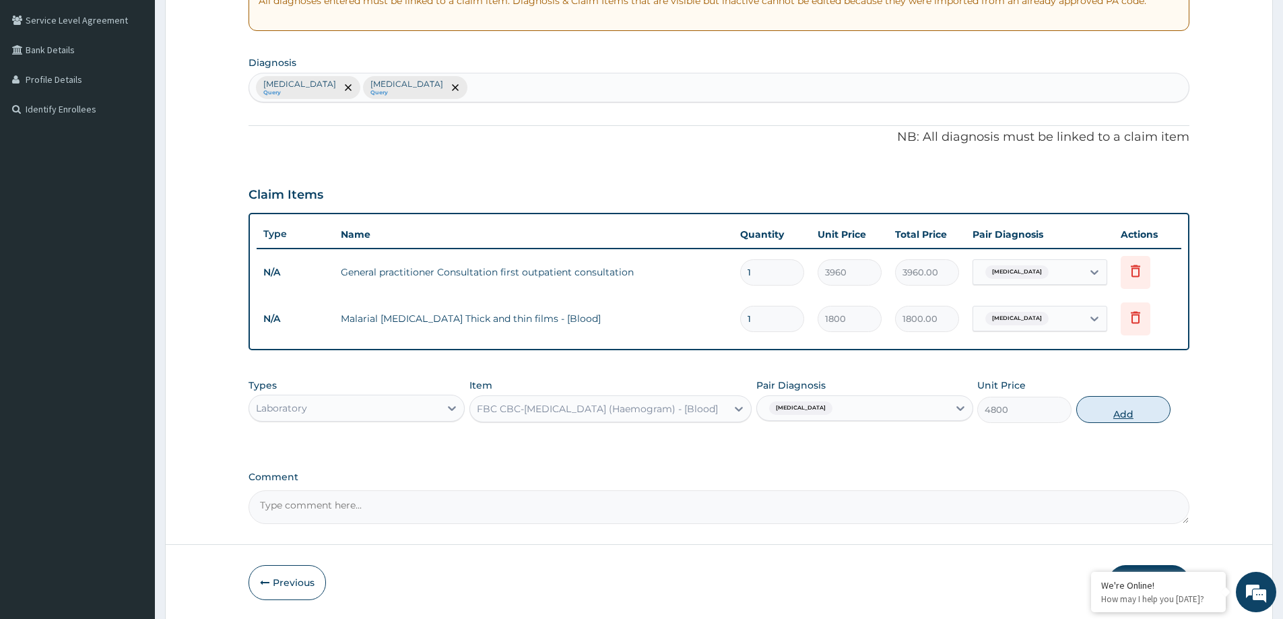
type input "0"
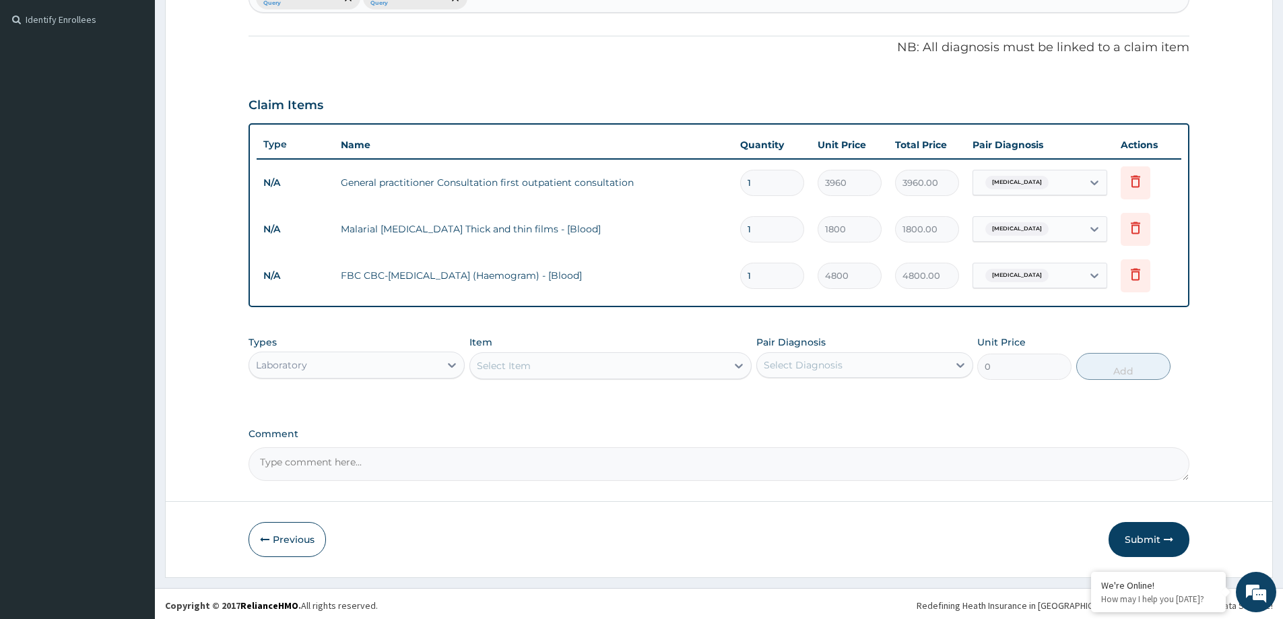
scroll to position [368, 0]
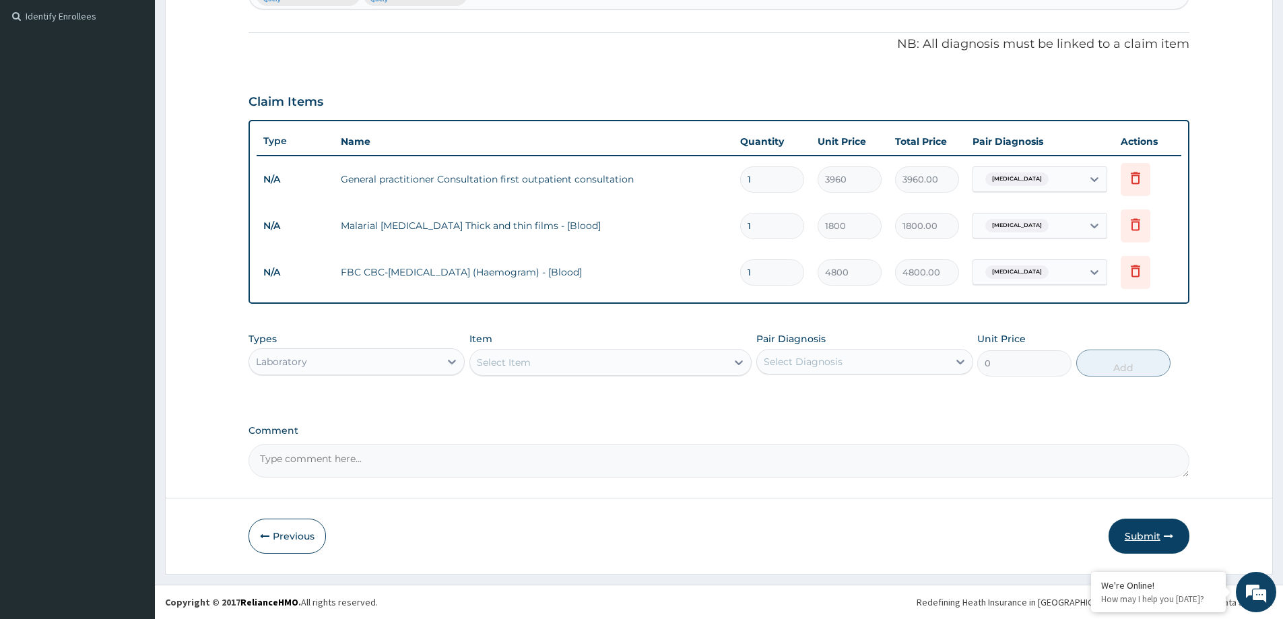
click at [1134, 536] on button "Submit" at bounding box center [1149, 536] width 81 height 35
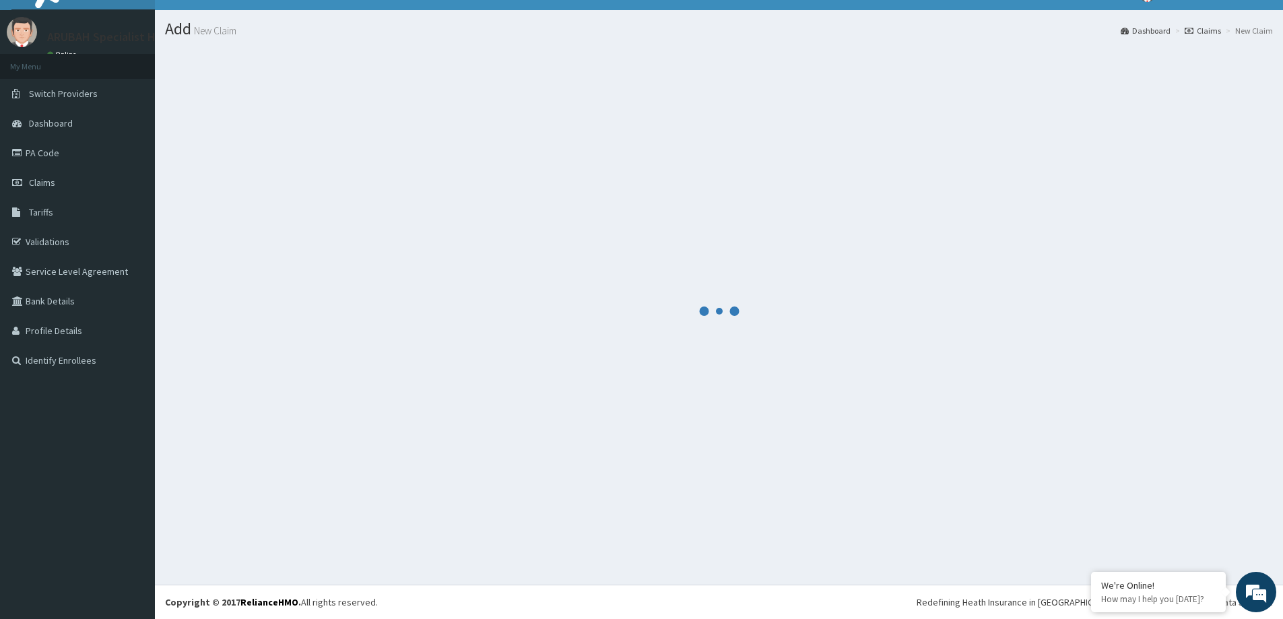
scroll to position [24, 0]
